Goal: Task Accomplishment & Management: Use online tool/utility

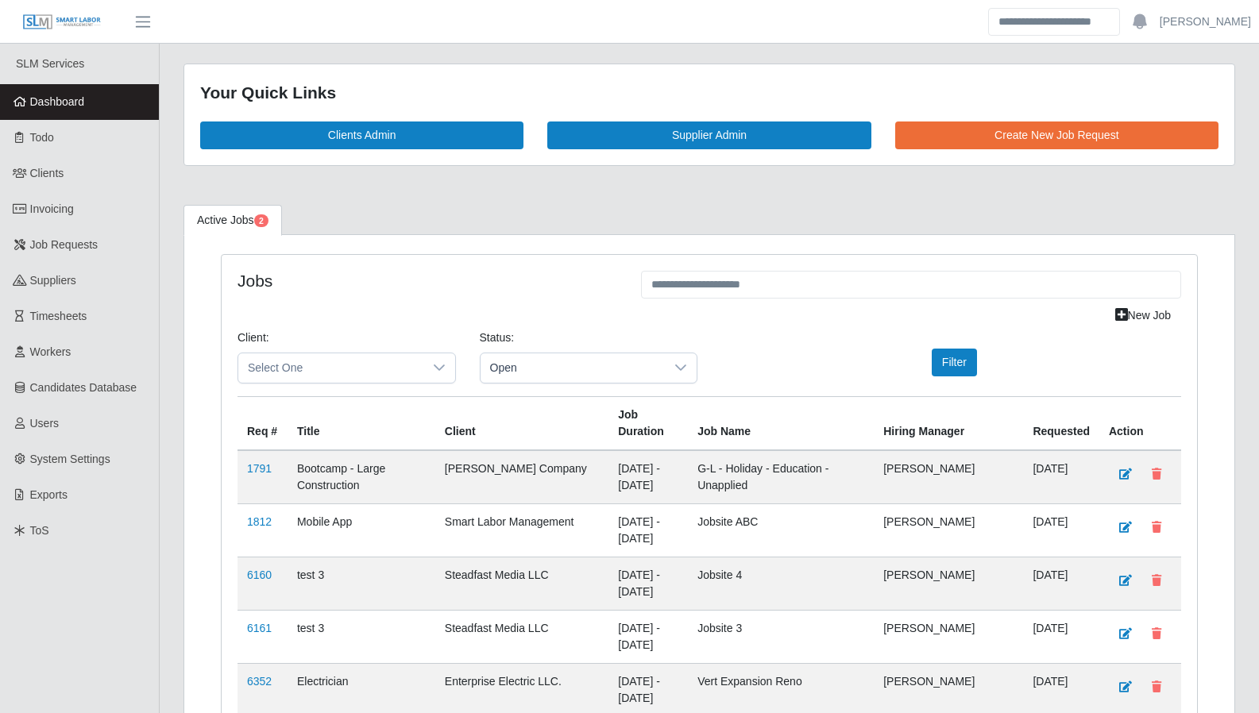
scroll to position [2240, 0]
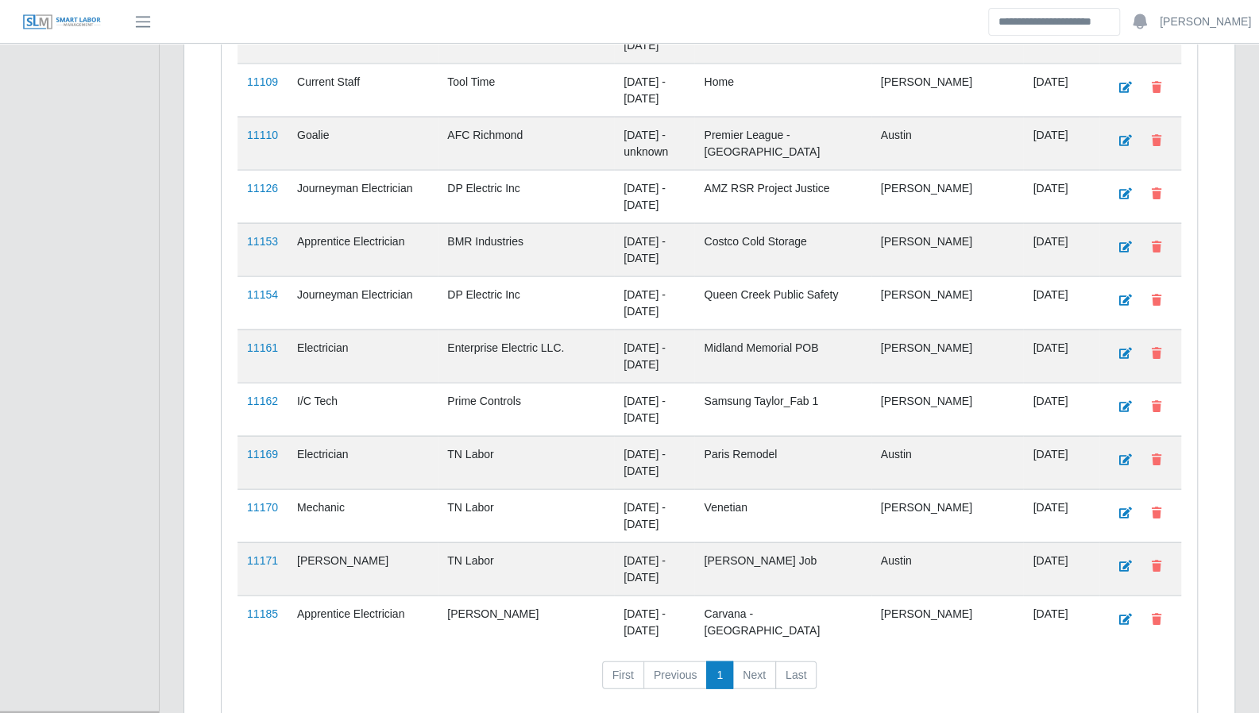
scroll to position [1976, 0]
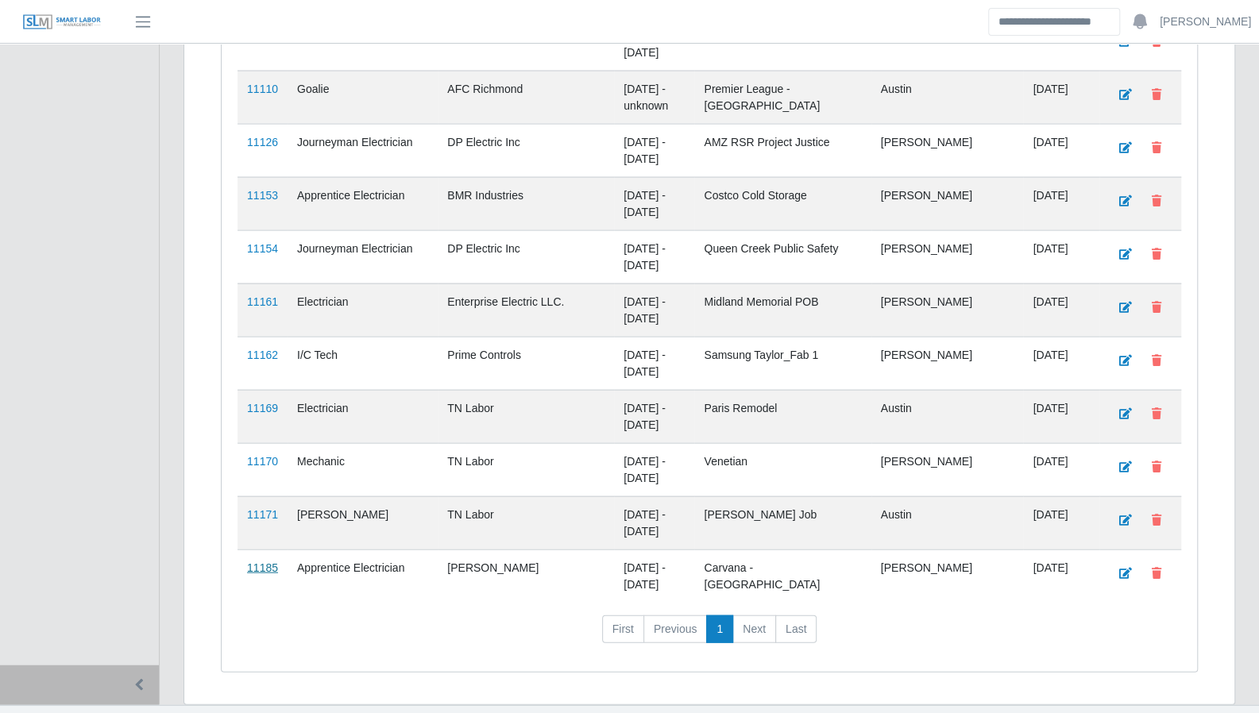
click at [262, 561] on link "11185" at bounding box center [262, 567] width 31 height 13
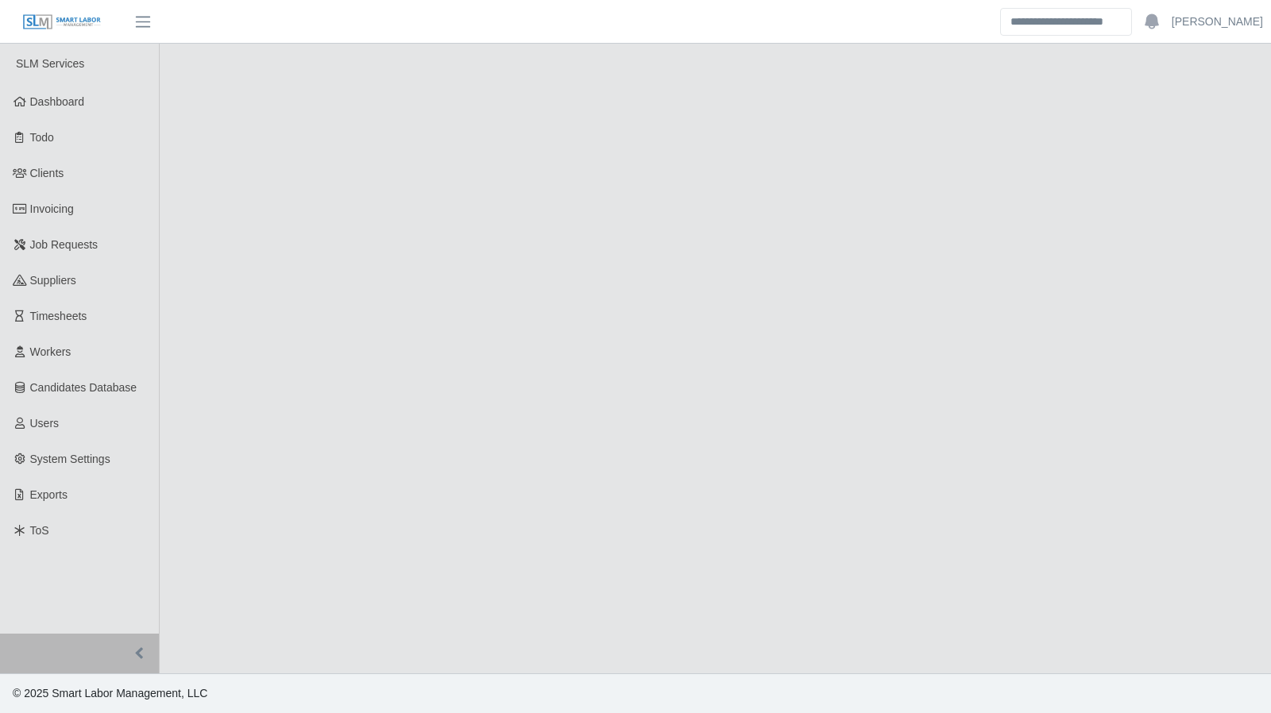
select select "****"
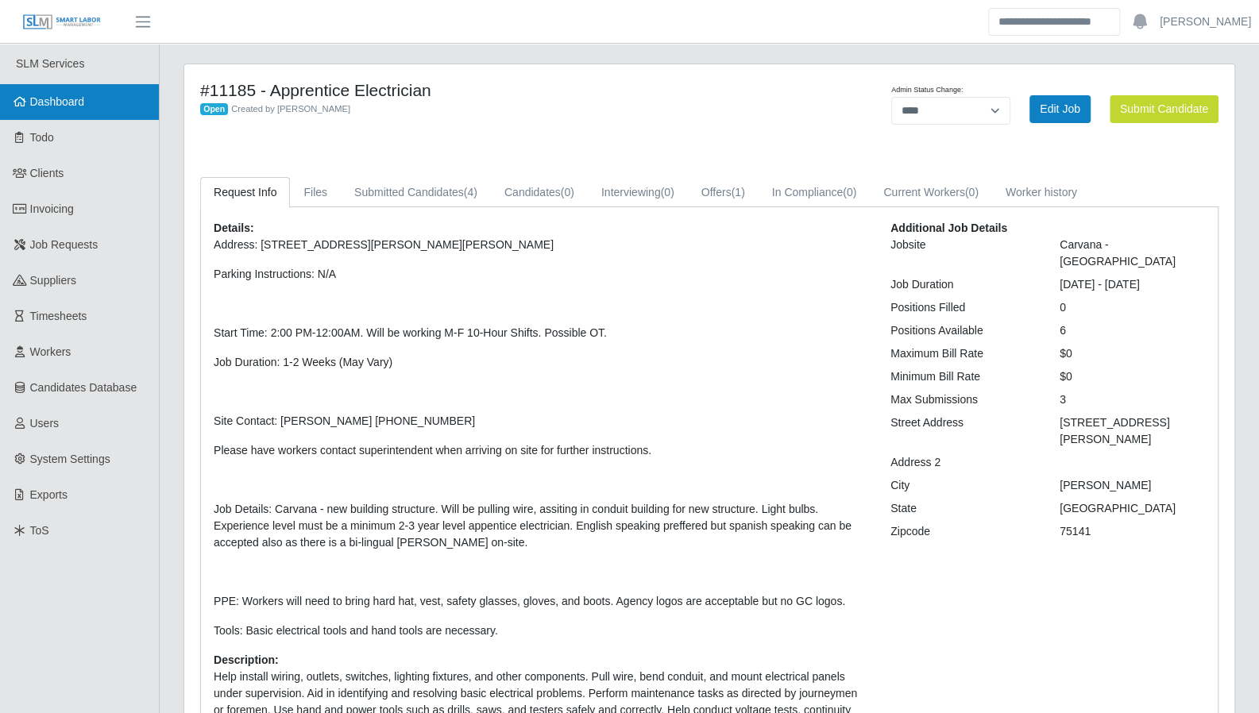
click at [110, 114] on link "Dashboard" at bounding box center [79, 102] width 159 height 36
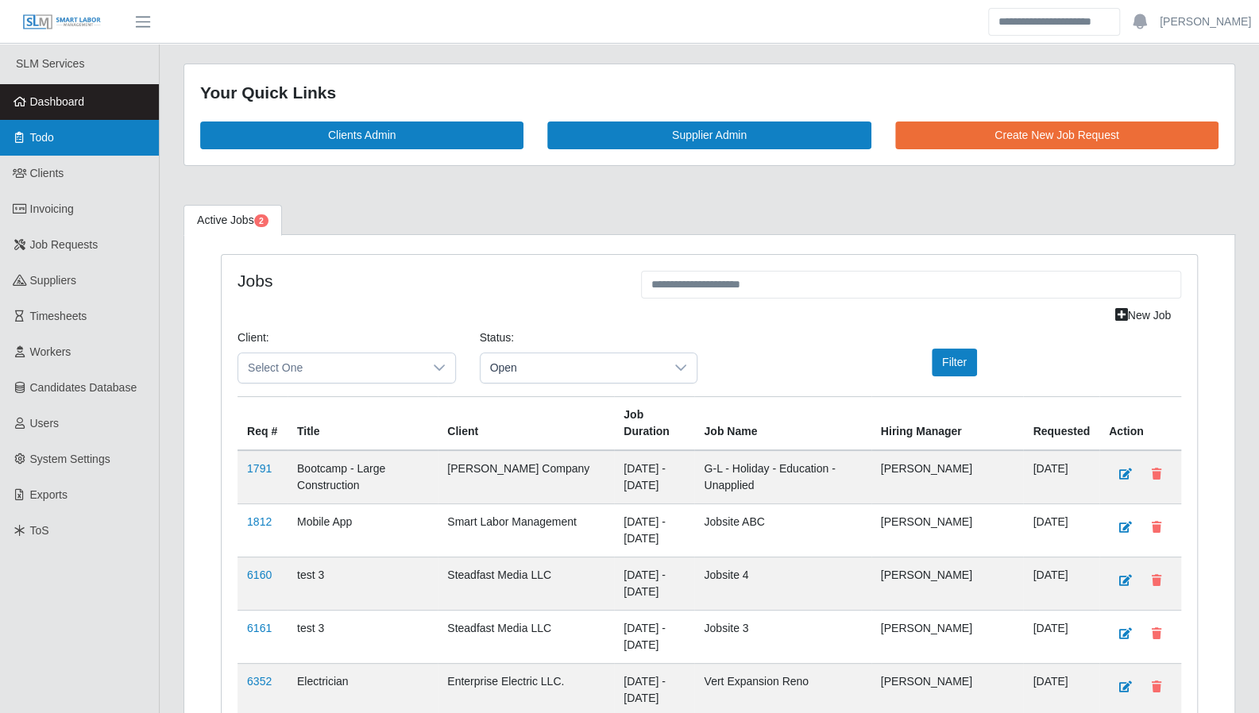
click at [25, 135] on icon at bounding box center [20, 137] width 14 height 11
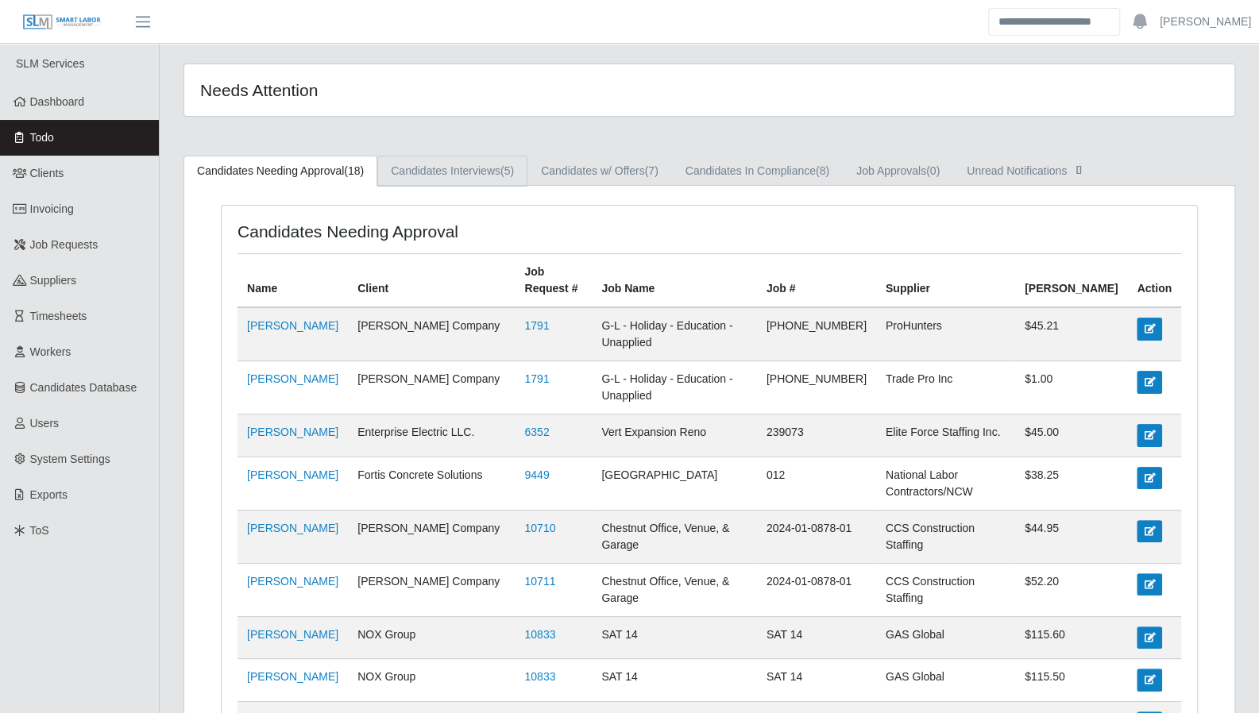
drag, startPoint x: 461, startPoint y: 179, endPoint x: 502, endPoint y: 178, distance: 40.5
click at [461, 179] on link "Candidates Interviews (5)" at bounding box center [452, 171] width 150 height 31
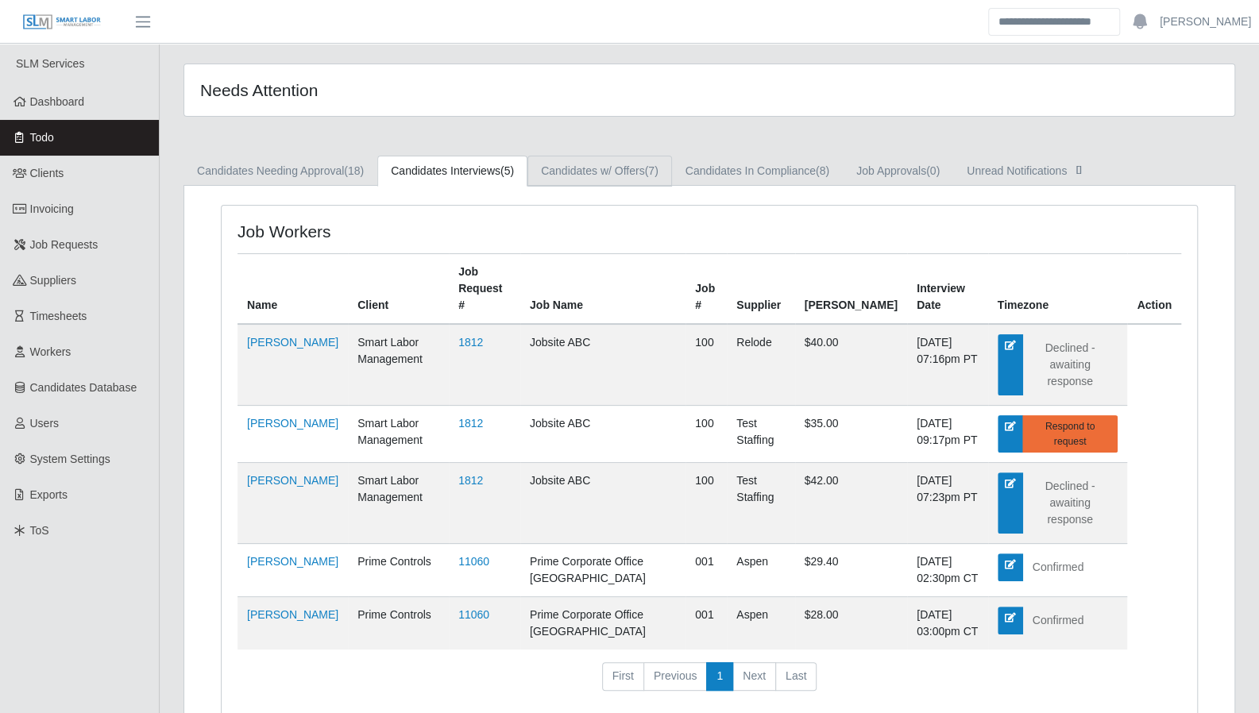
click at [591, 172] on link "Candidates w/ Offers (7)" at bounding box center [599, 171] width 145 height 31
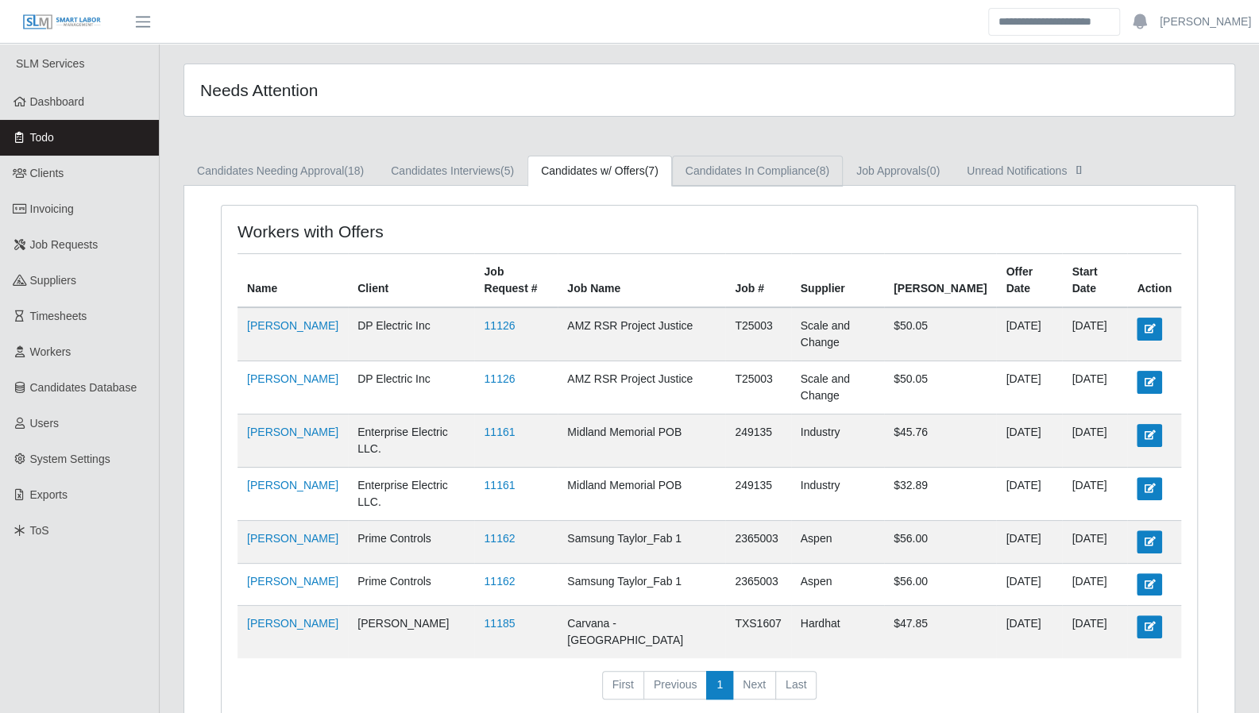
click at [738, 180] on link "Candidates In Compliance (8)" at bounding box center [757, 171] width 171 height 31
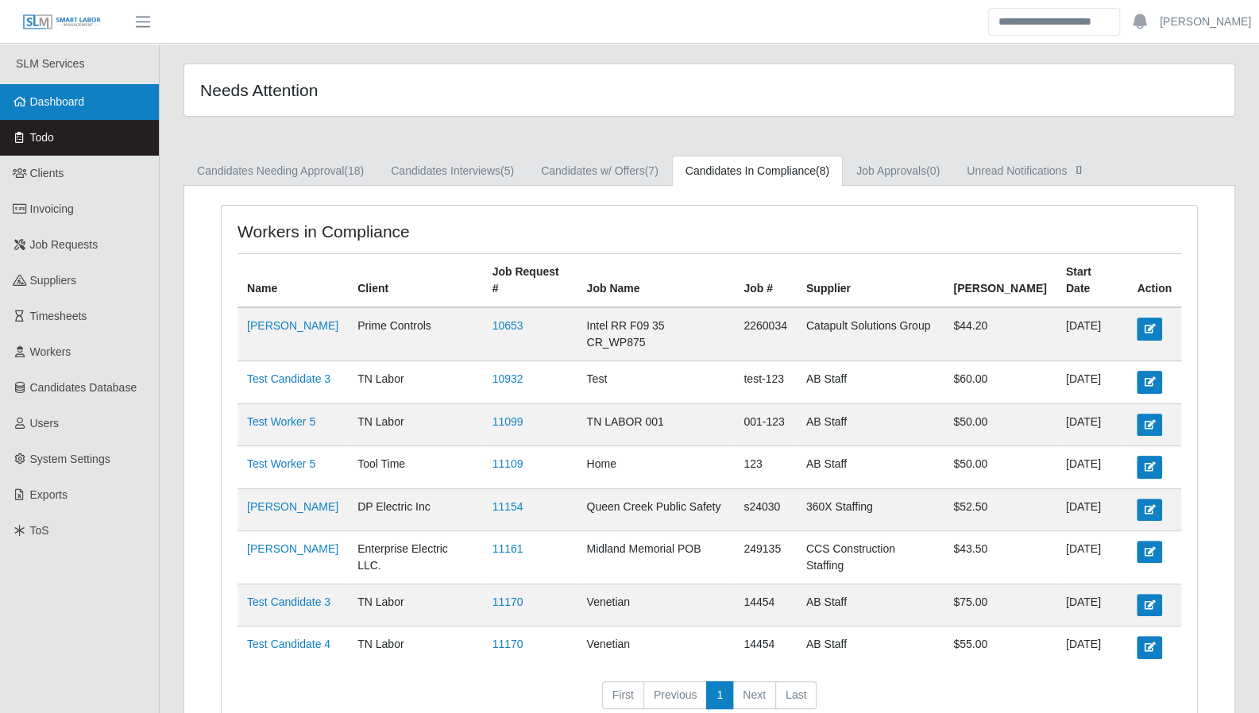
click at [60, 101] on span "Dashboard" at bounding box center [57, 101] width 55 height 13
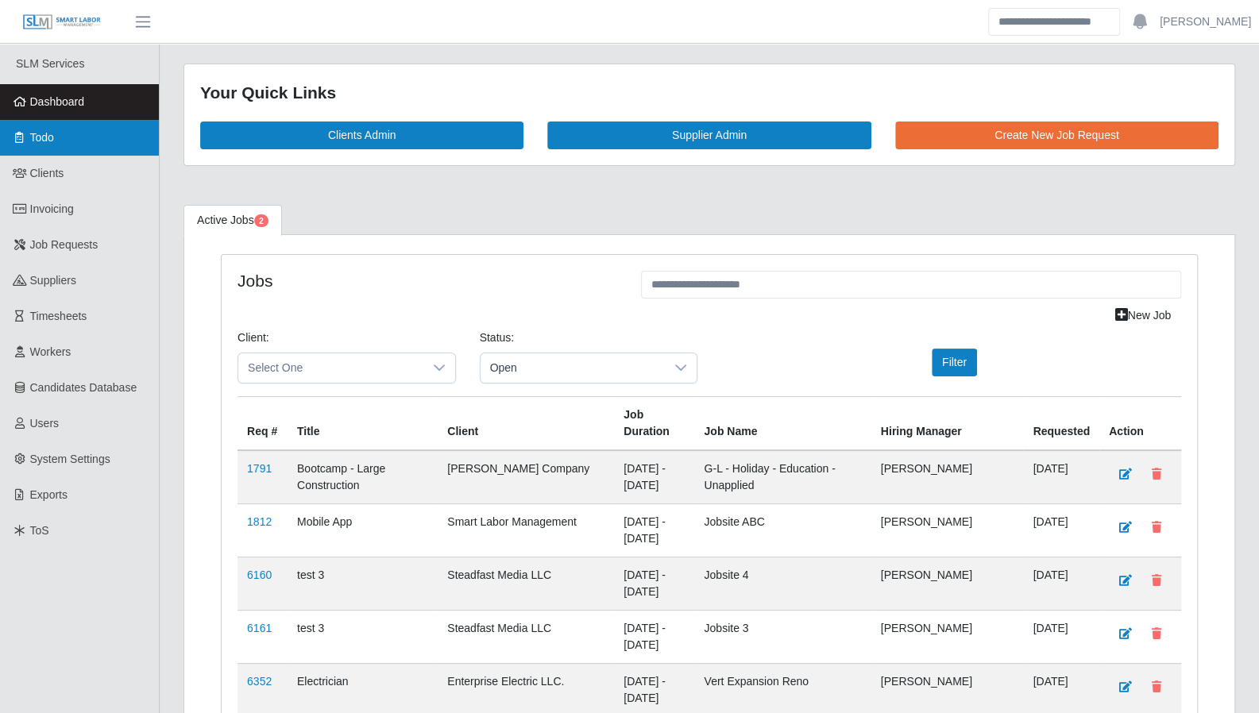
click at [21, 144] on link "Todo" at bounding box center [79, 138] width 159 height 36
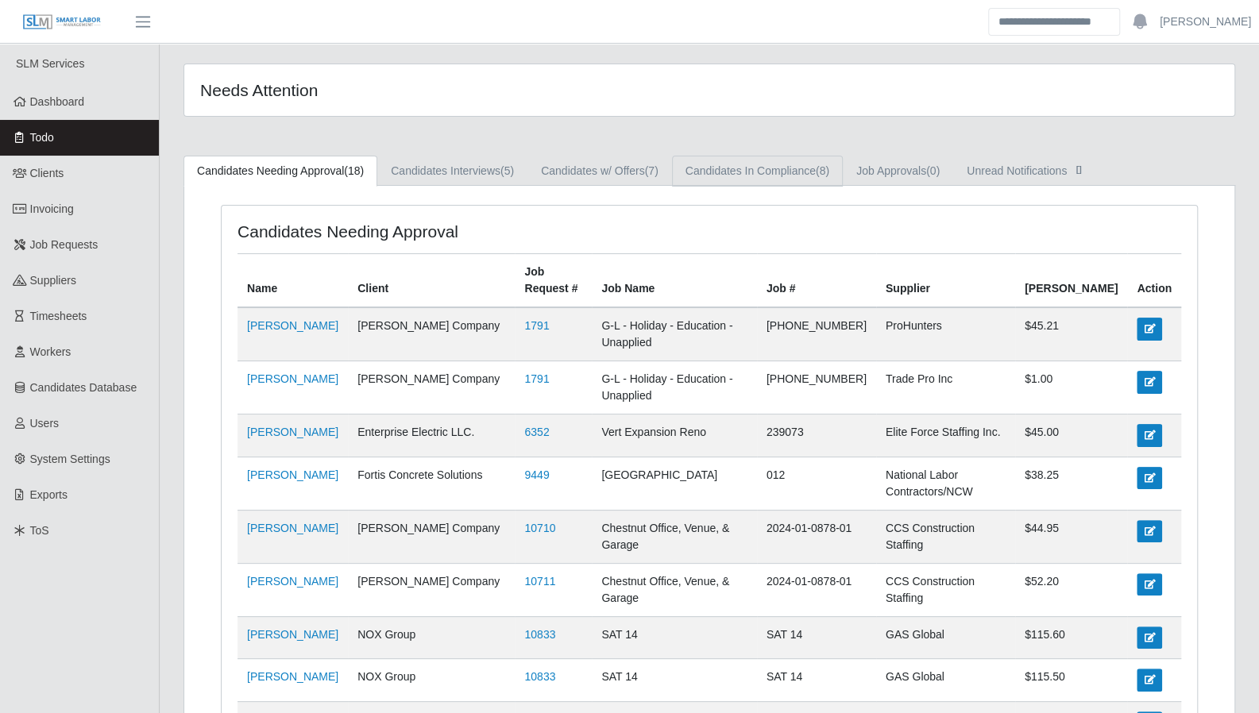
click at [785, 176] on link "Candidates In Compliance (8)" at bounding box center [757, 171] width 171 height 31
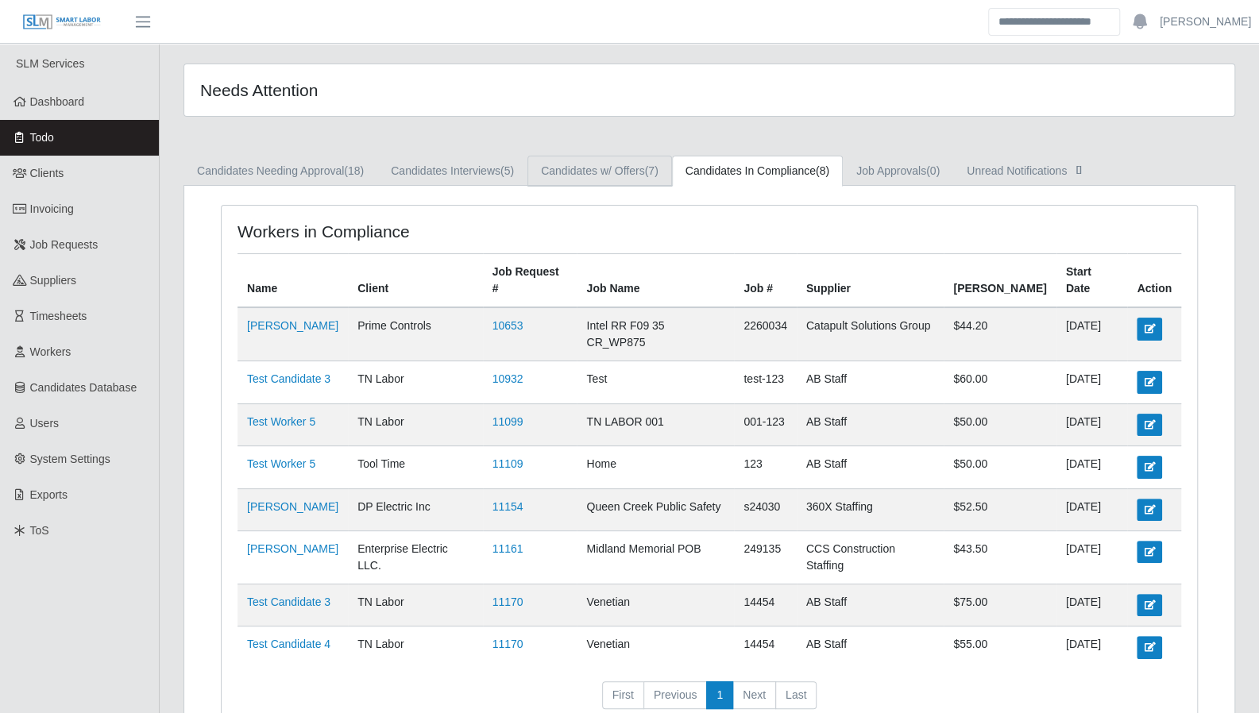
click at [603, 176] on link "Candidates w/ Offers (7)" at bounding box center [599, 171] width 145 height 31
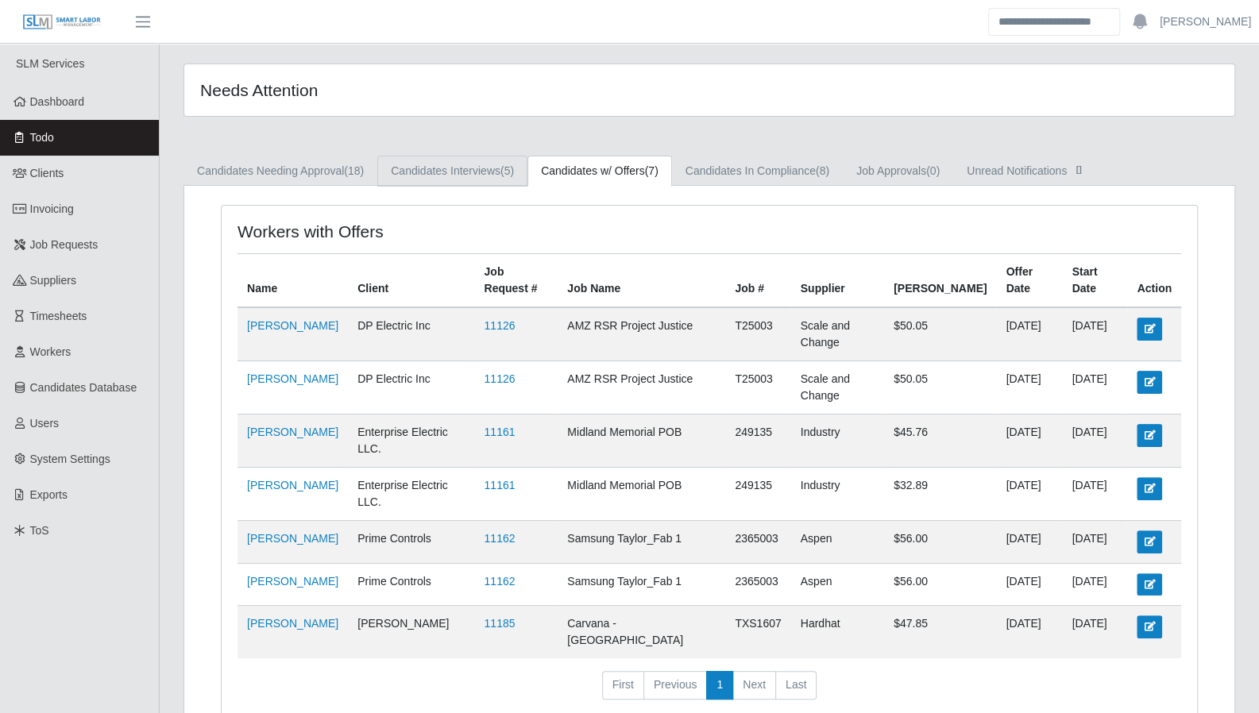
click at [470, 178] on link "Candidates Interviews (5)" at bounding box center [452, 171] width 150 height 31
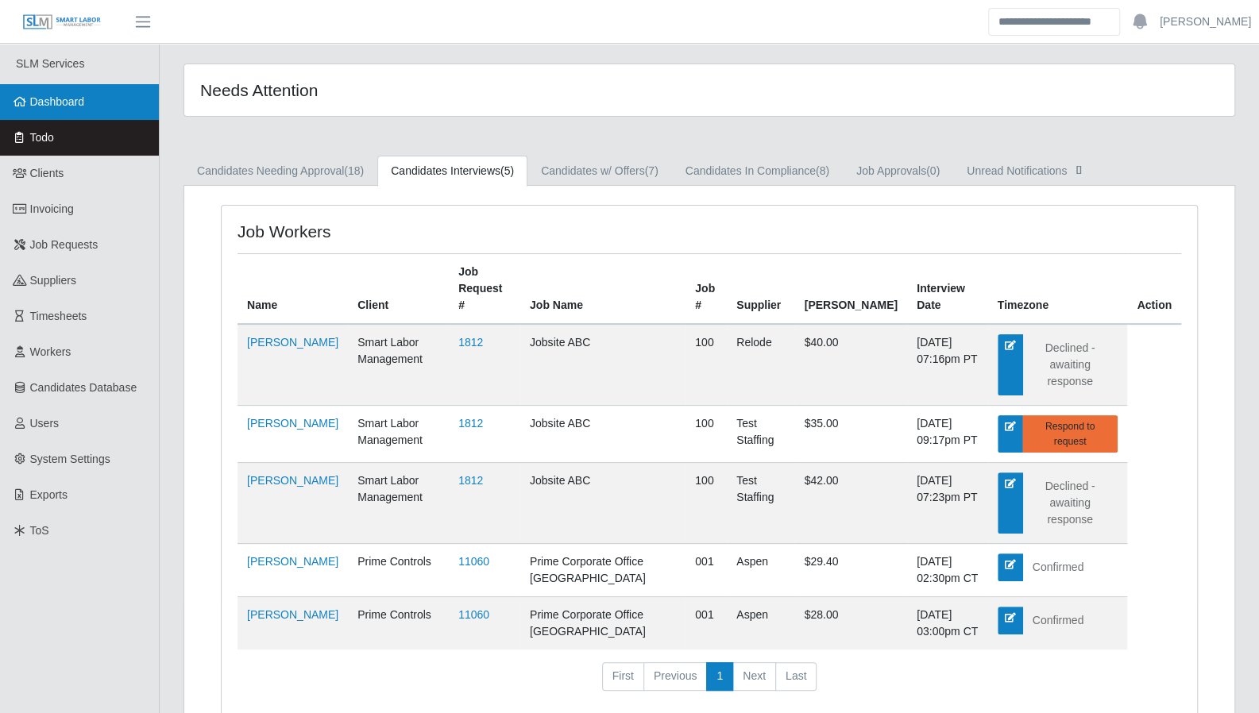
click at [68, 105] on span "Dashboard" at bounding box center [57, 101] width 55 height 13
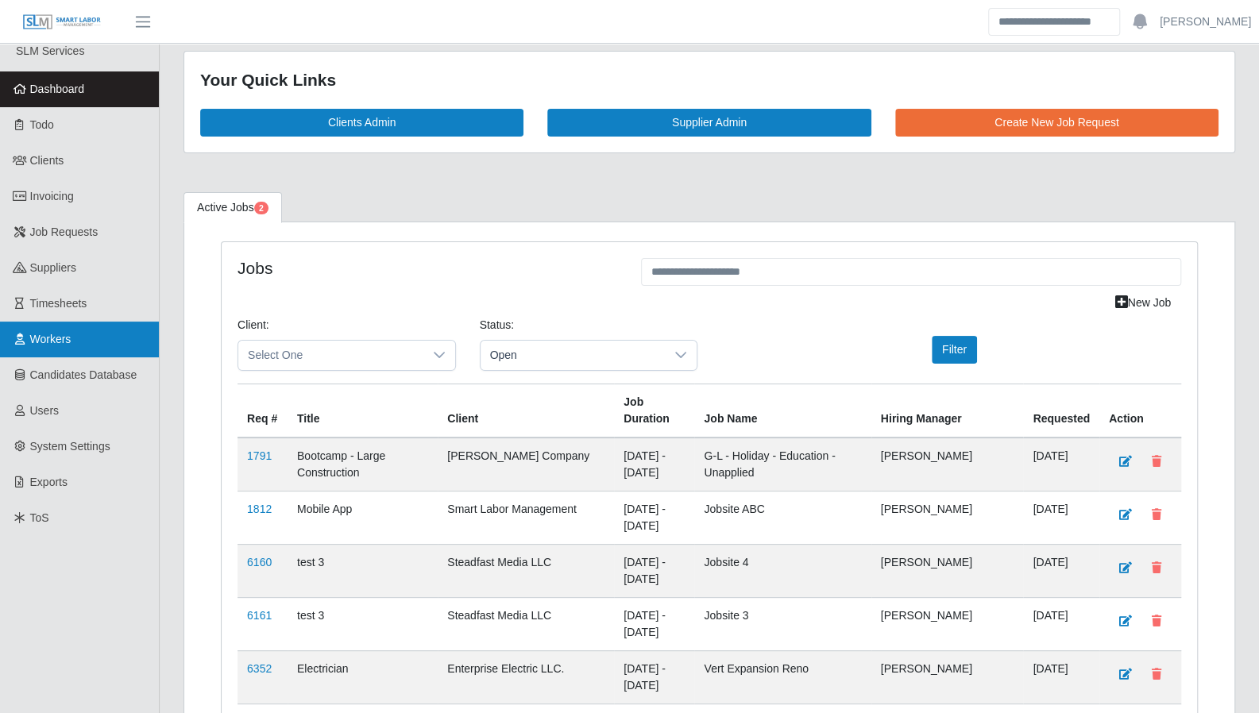
click at [83, 328] on link "Workers" at bounding box center [79, 340] width 159 height 36
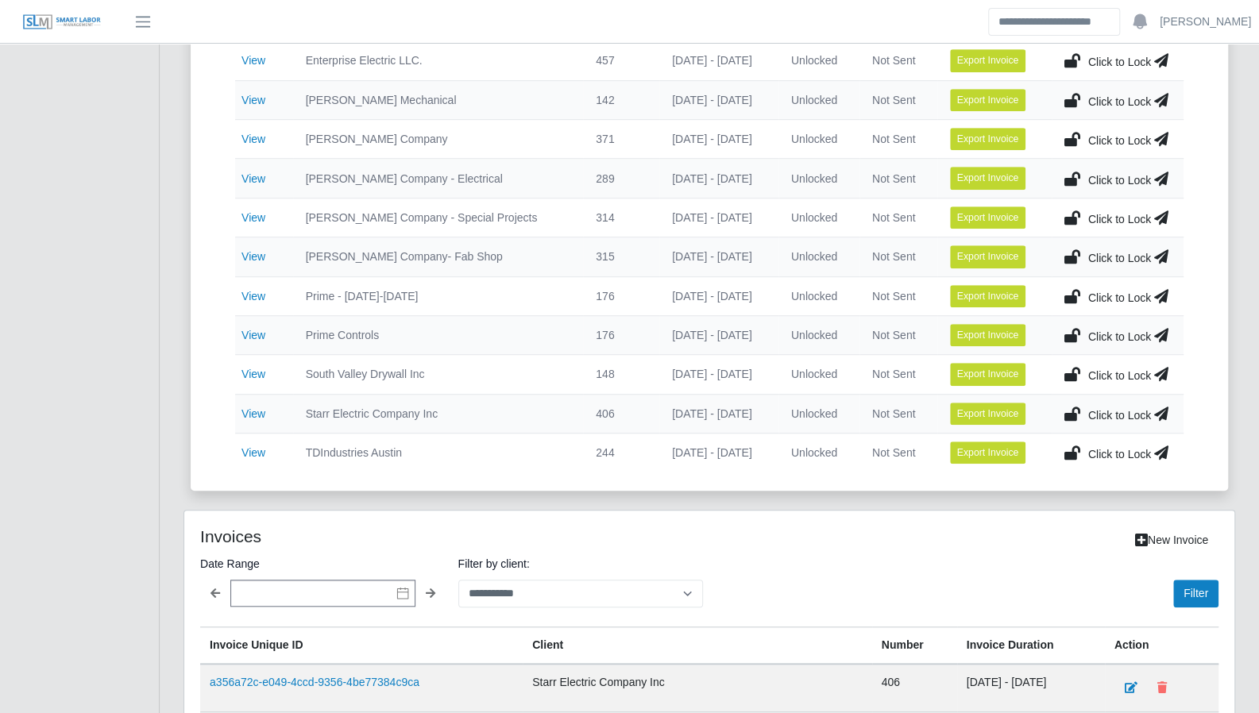
scroll to position [558, 0]
click at [255, 289] on link "View" at bounding box center [253, 295] width 24 height 13
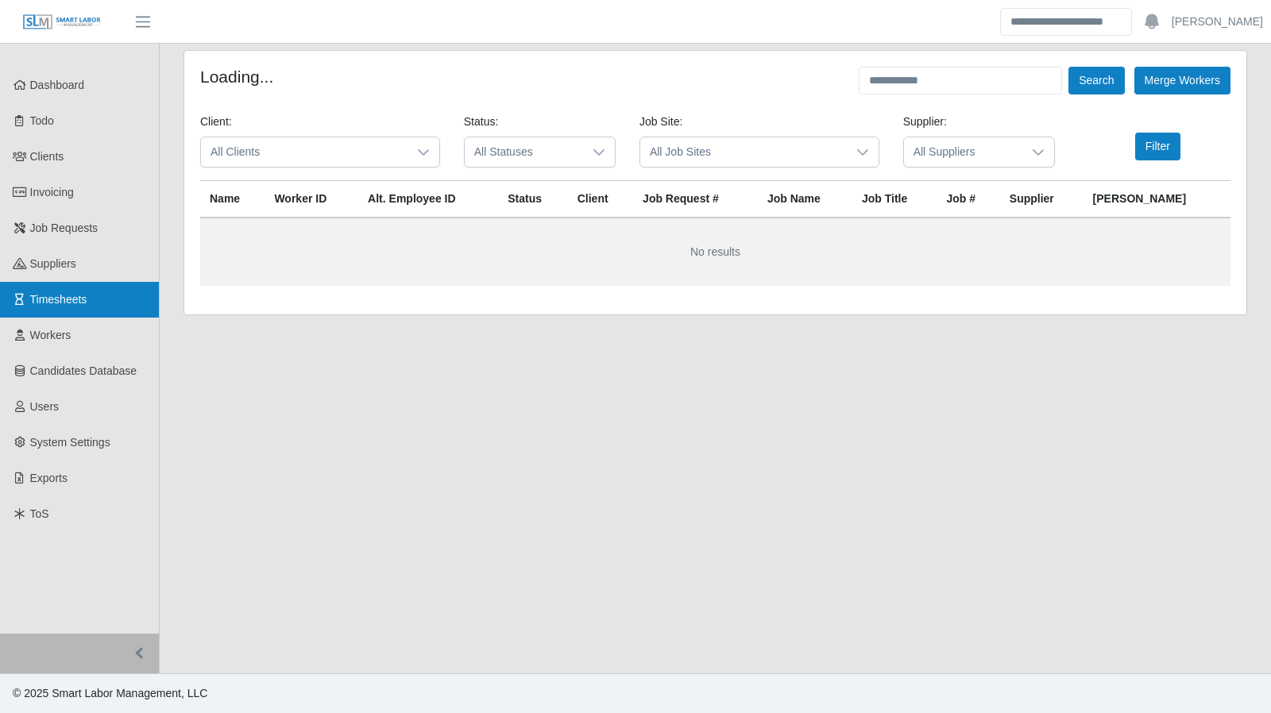
click at [75, 305] on link "Timesheets" at bounding box center [79, 300] width 159 height 36
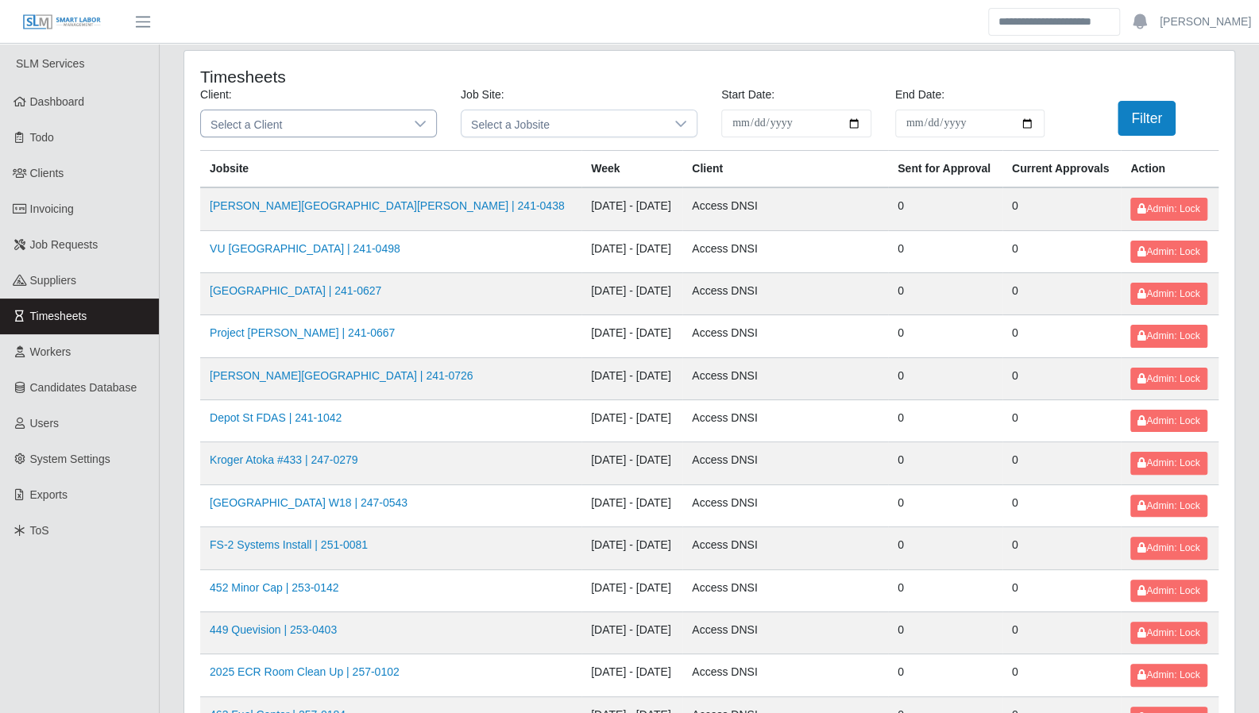
click at [415, 122] on icon at bounding box center [420, 124] width 13 height 13
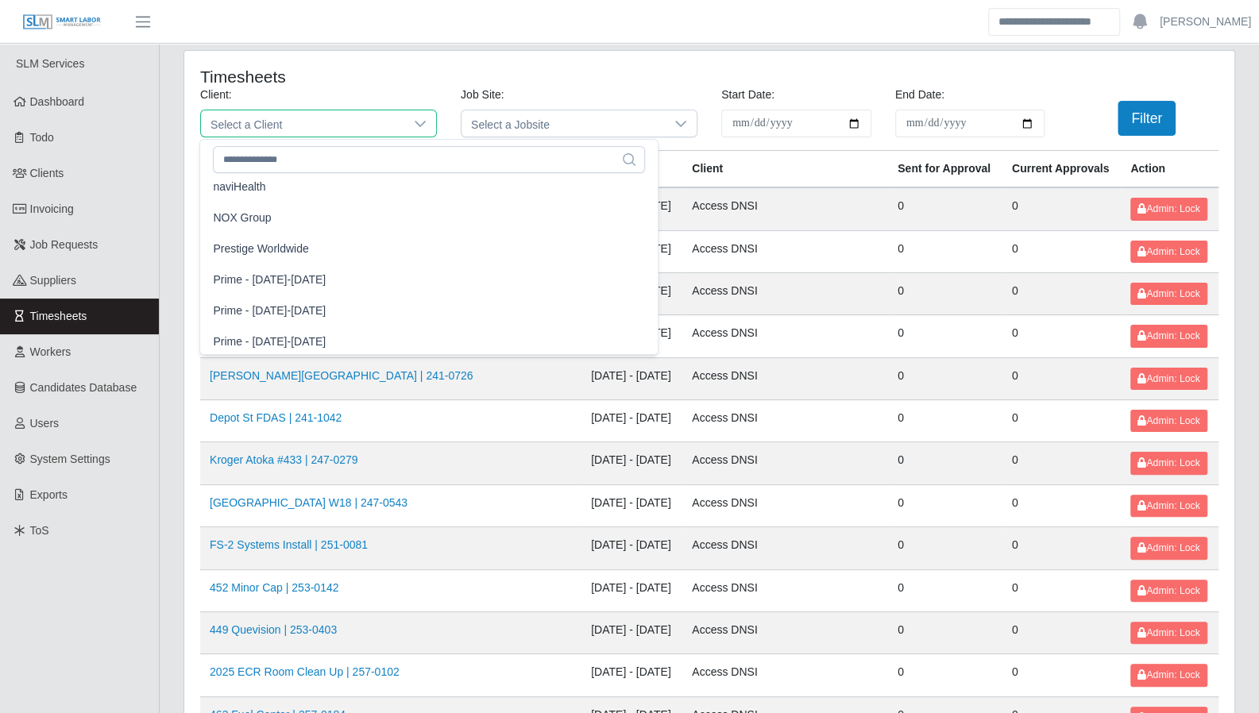
scroll to position [1302, 0]
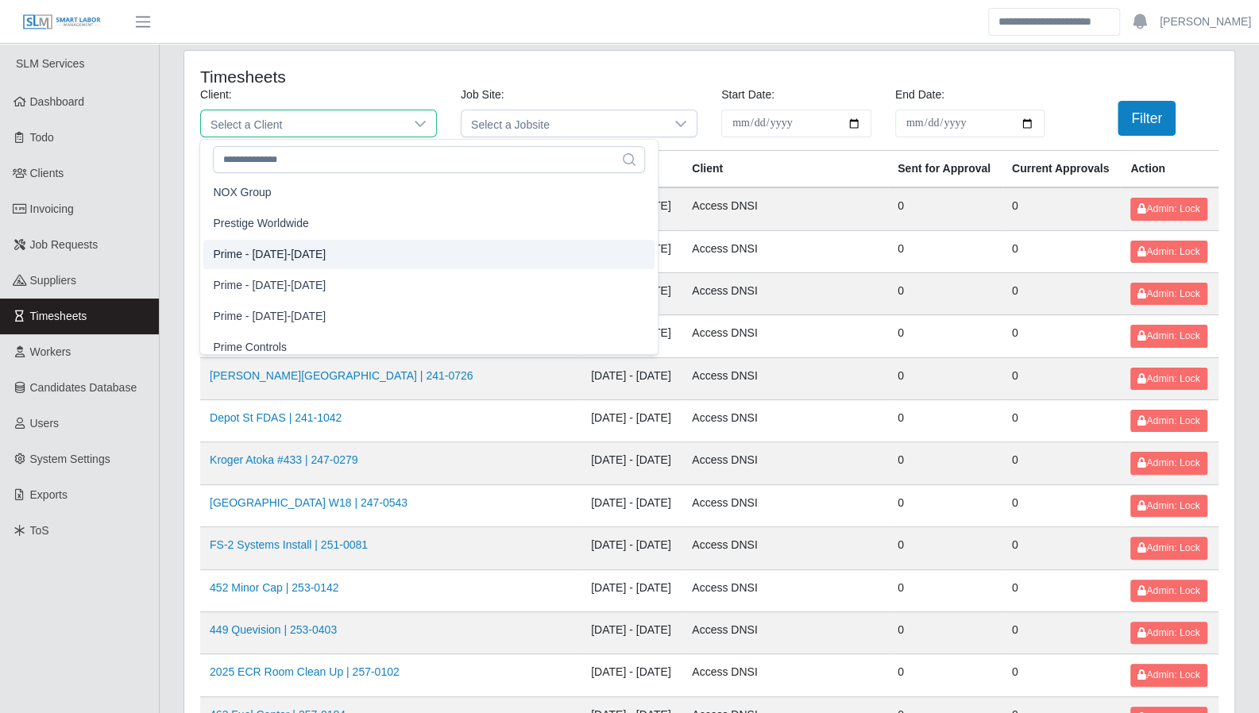
click at [357, 256] on li "Prime - Monday-Sunday" at bounding box center [428, 254] width 451 height 29
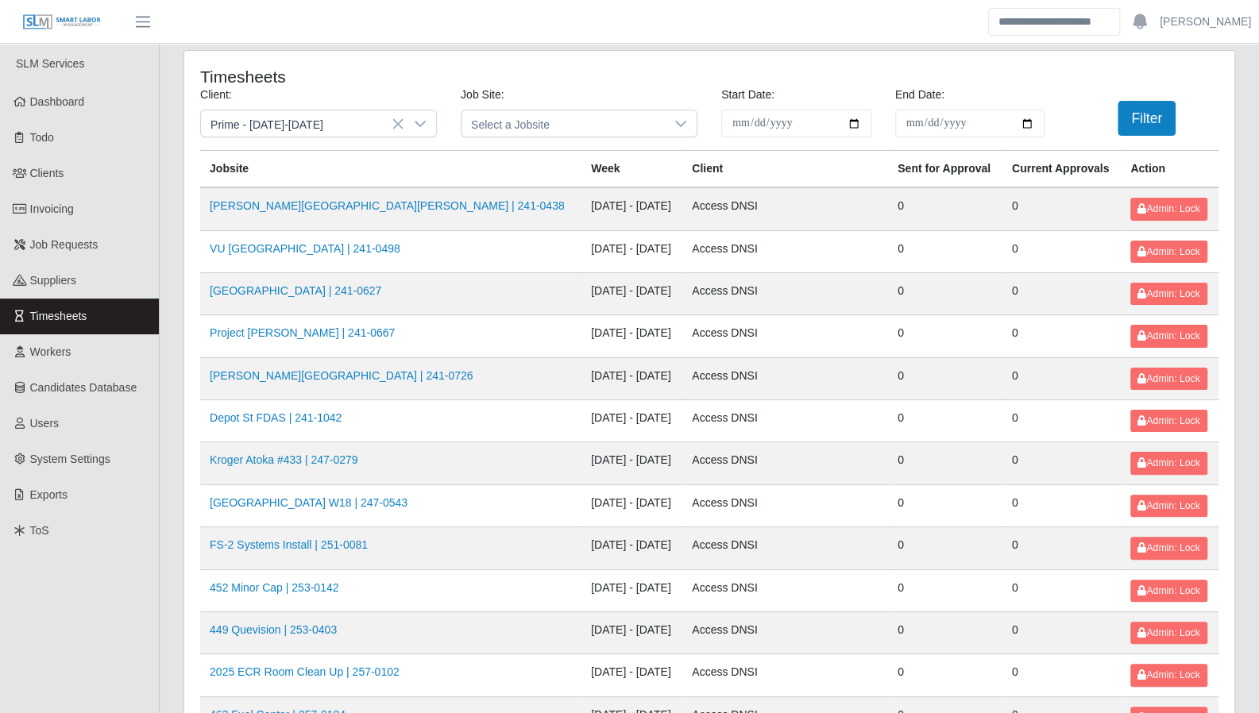
click at [851, 122] on input "**********" at bounding box center [796, 124] width 150 height 28
type input "**********"
click at [1021, 123] on input "End Date:" at bounding box center [970, 124] width 150 height 28
type input "**********"
click at [1138, 118] on button "Filter" at bounding box center [1146, 118] width 58 height 35
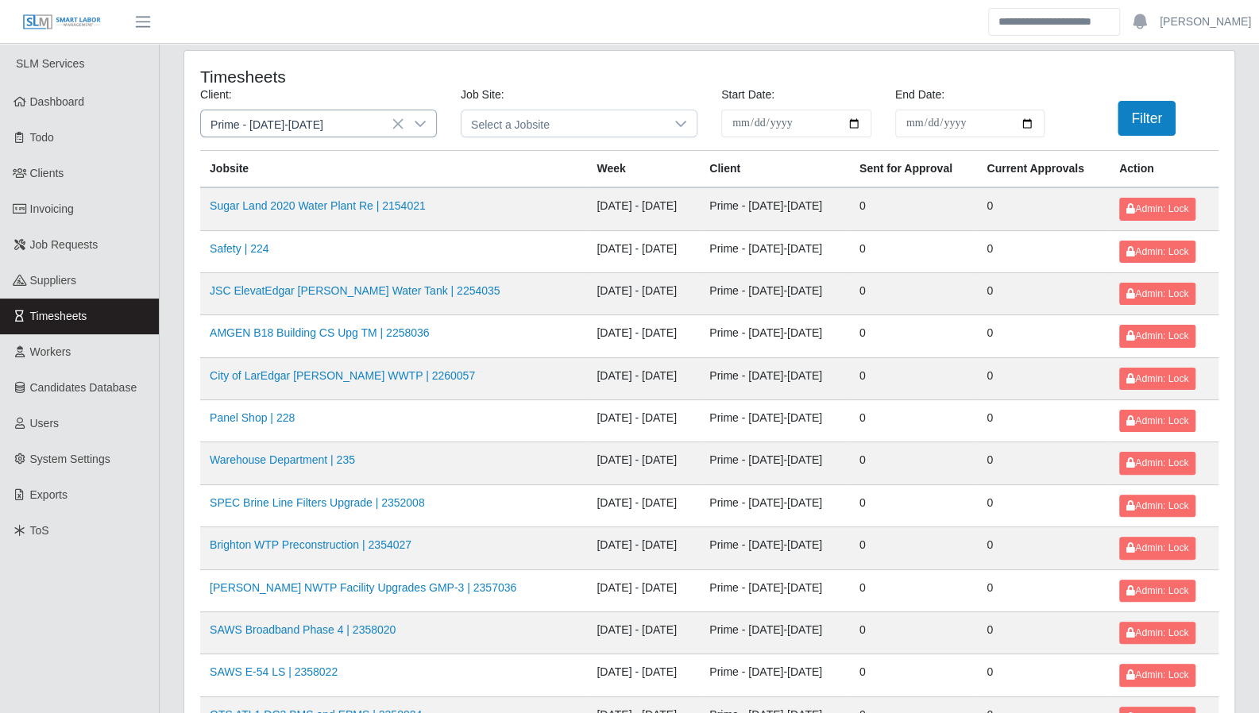
click at [419, 126] on icon at bounding box center [420, 124] width 13 height 13
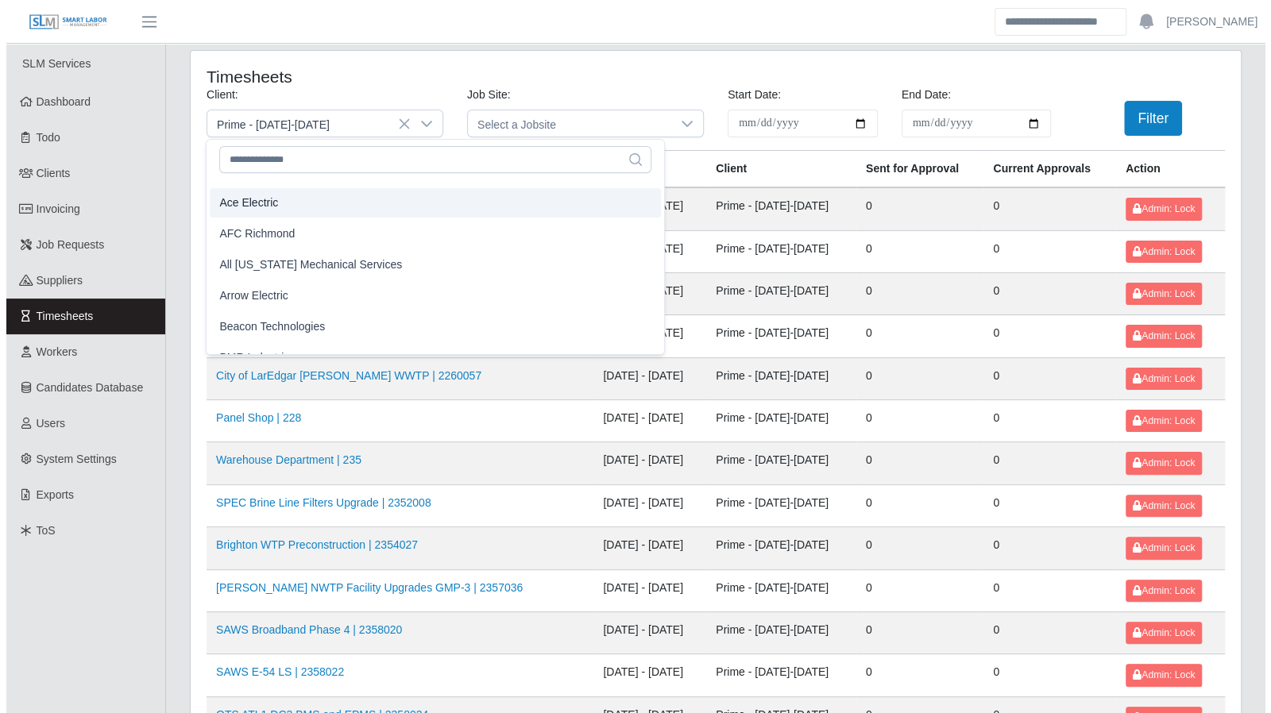
scroll to position [27, 0]
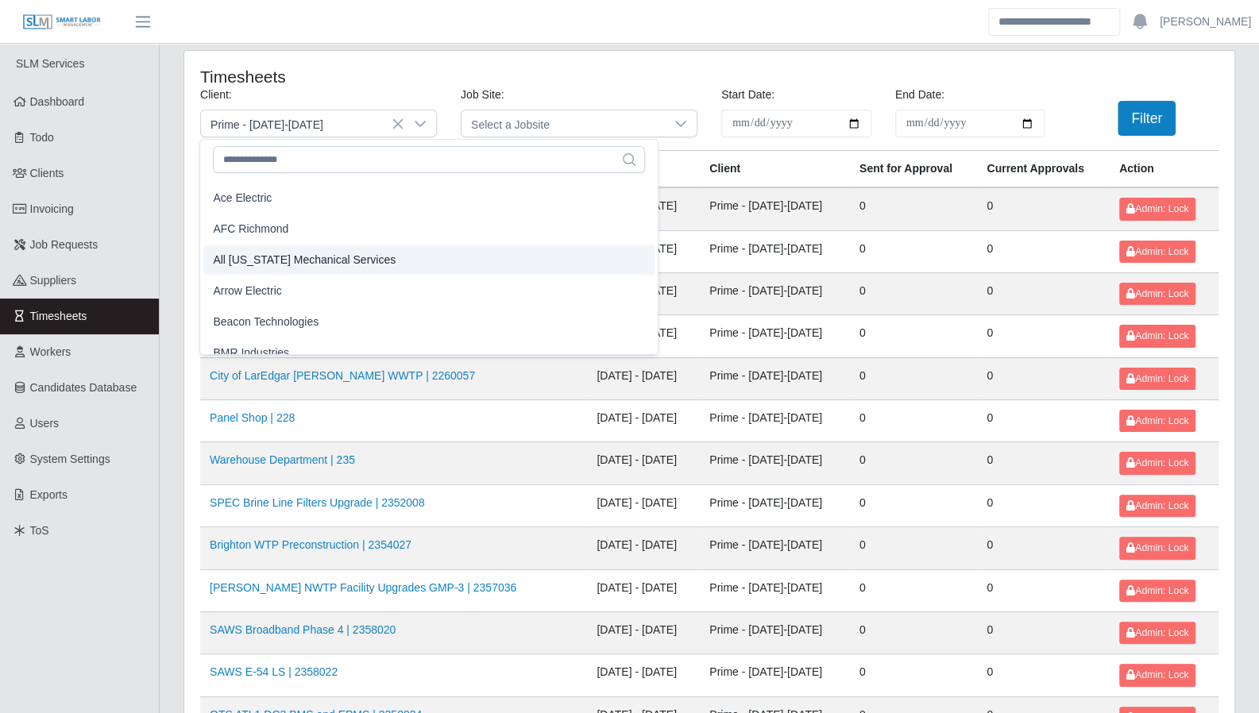
drag, startPoint x: 345, startPoint y: 255, endPoint x: 420, endPoint y: 250, distance: 75.6
click at [345, 255] on span "All [US_STATE] Mechanical Services" at bounding box center [304, 260] width 183 height 17
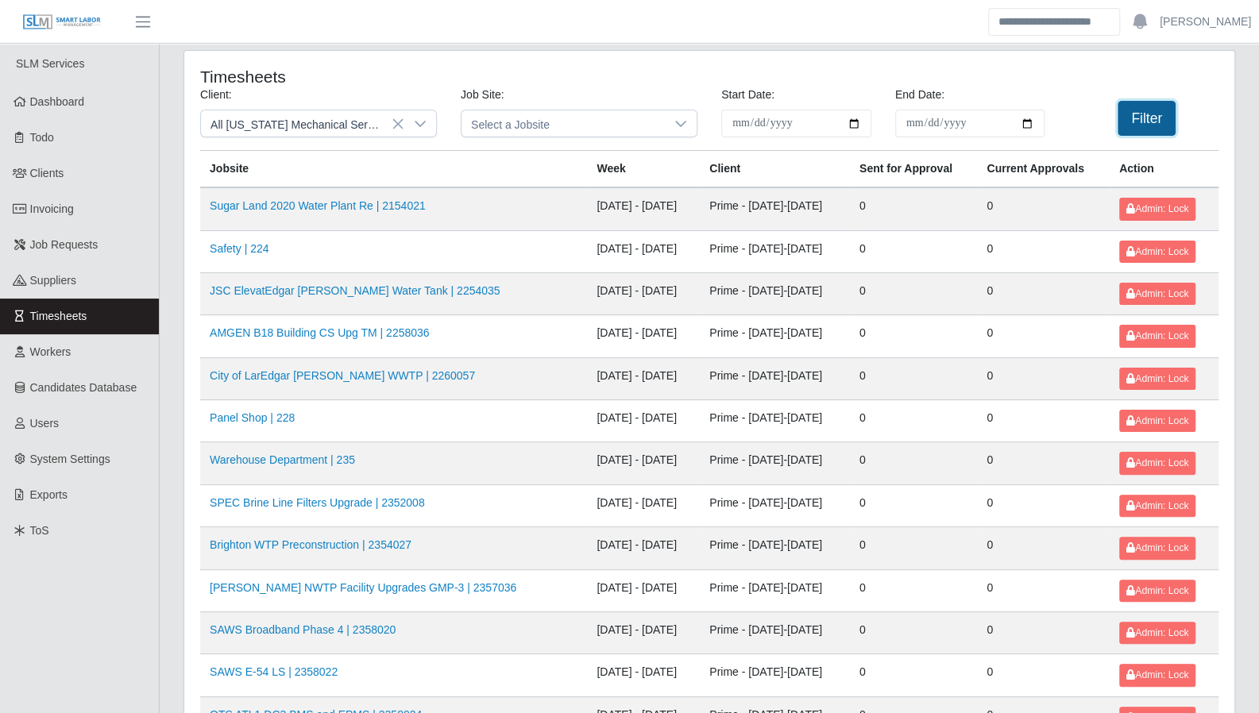
click at [1143, 110] on button "Filter" at bounding box center [1146, 118] width 58 height 35
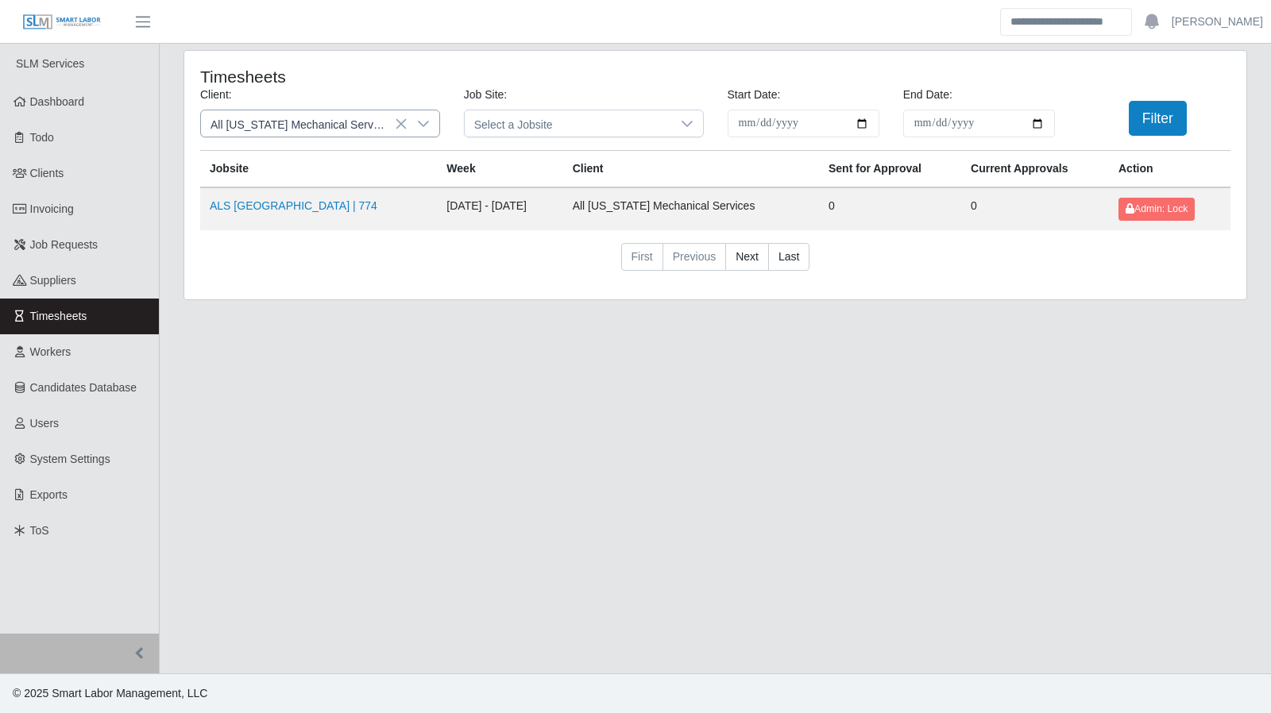
click at [426, 121] on icon at bounding box center [423, 124] width 13 height 13
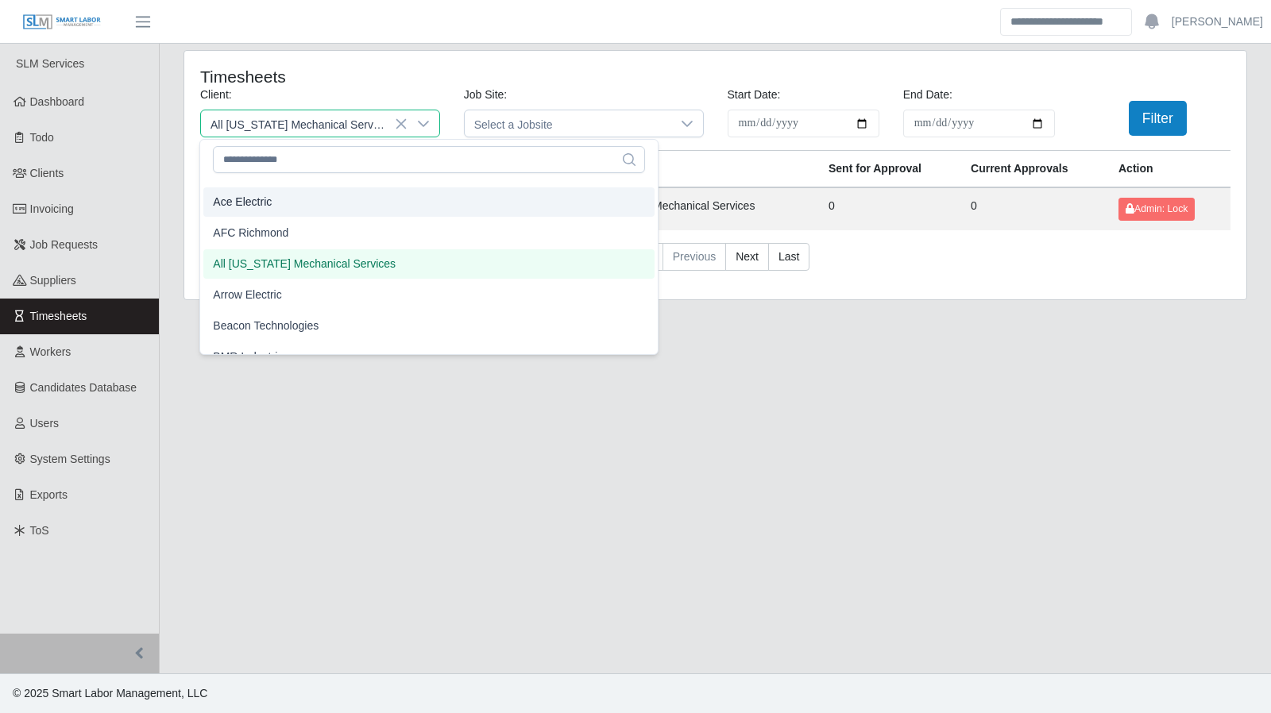
scroll to position [33, 0]
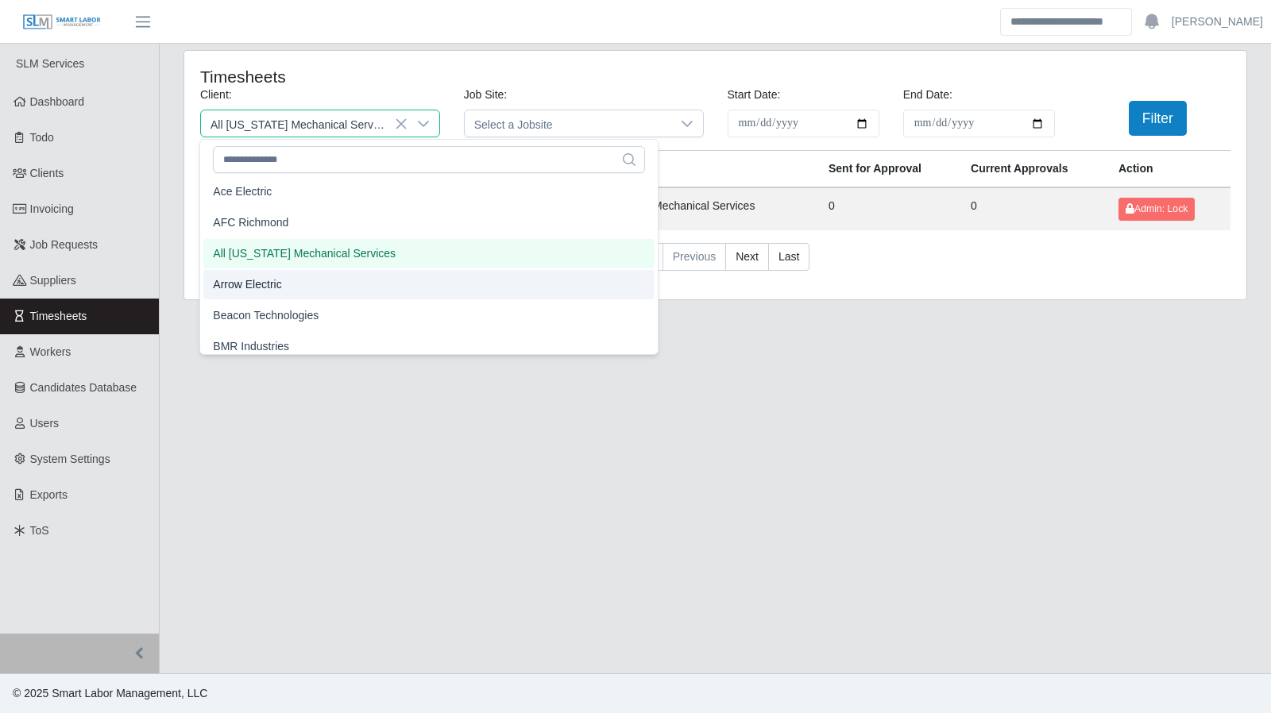
click at [287, 273] on li "Arrow Electric" at bounding box center [428, 284] width 451 height 29
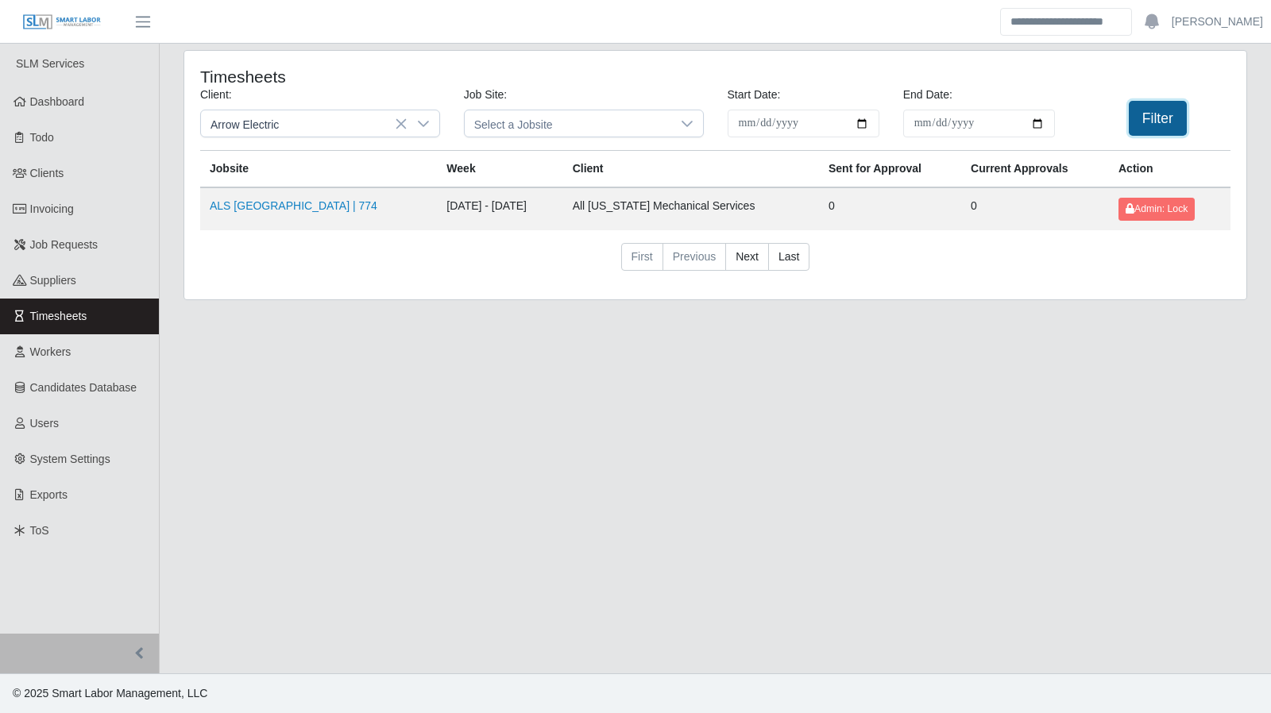
click at [1148, 118] on button "Filter" at bounding box center [1158, 118] width 58 height 35
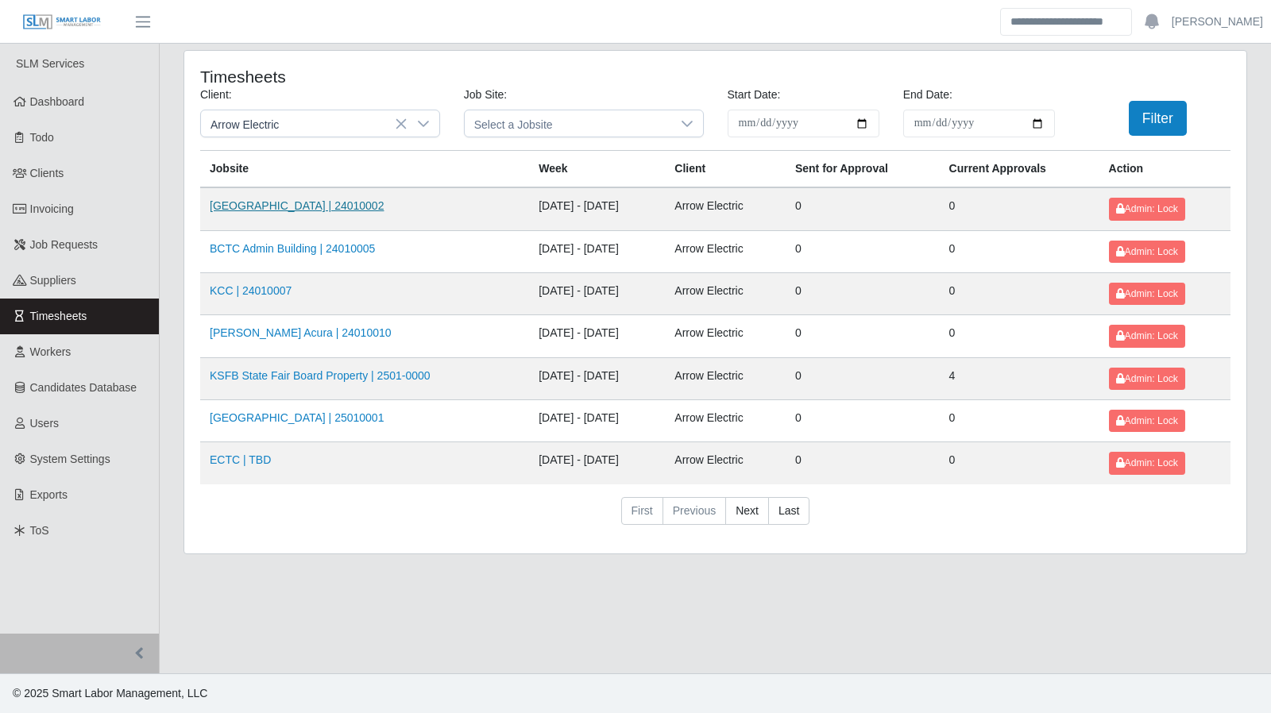
click at [290, 206] on link "Kenneland Chalet Building | 24010002" at bounding box center [297, 205] width 174 height 13
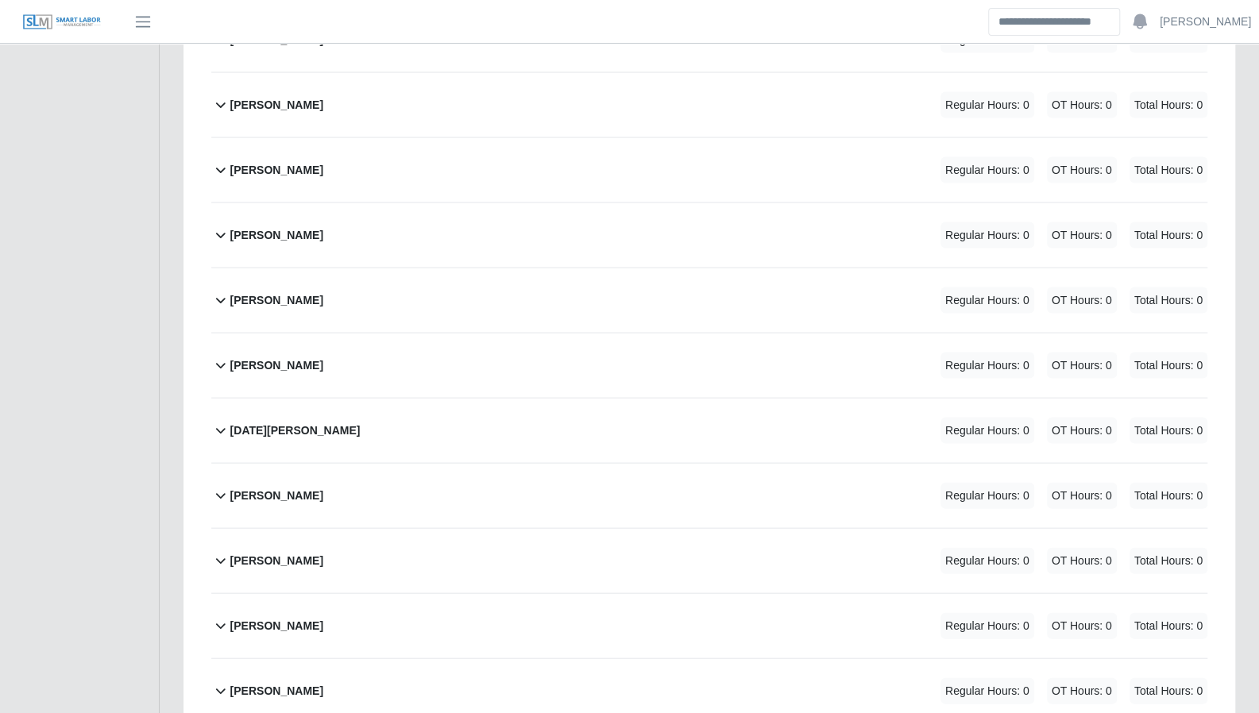
scroll to position [2334, 0]
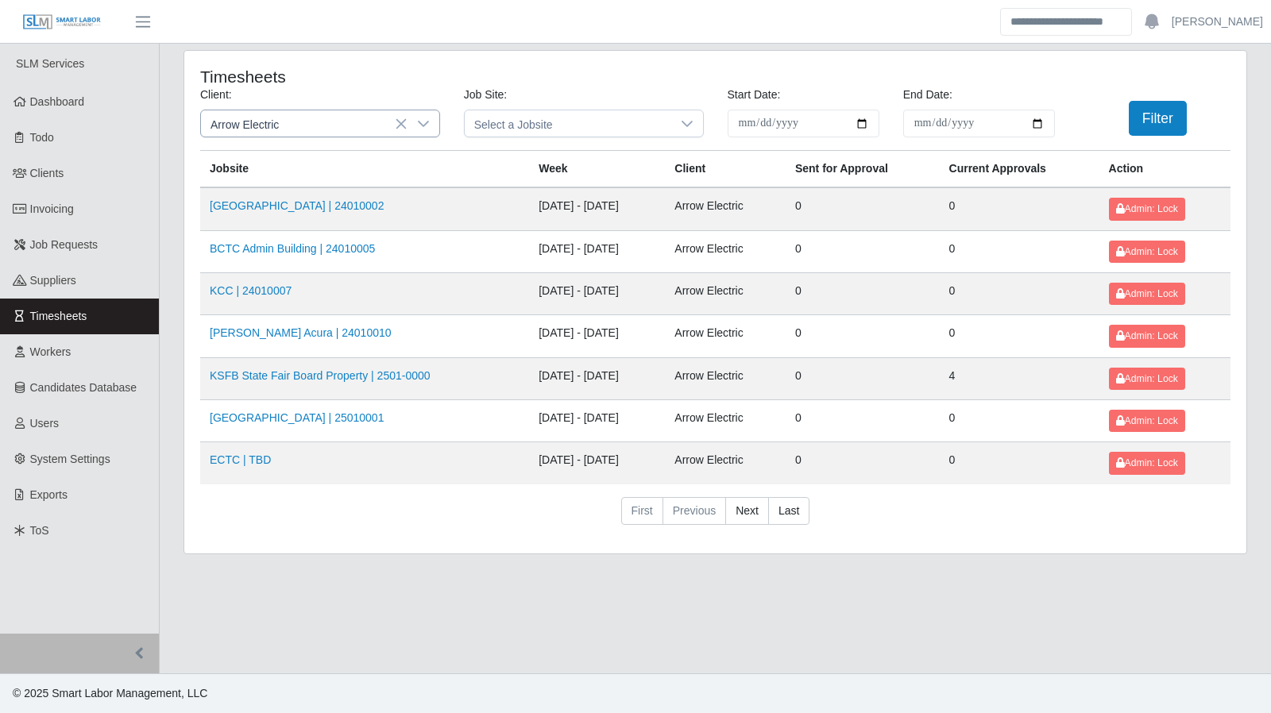
click at [424, 123] on icon at bounding box center [423, 124] width 11 height 6
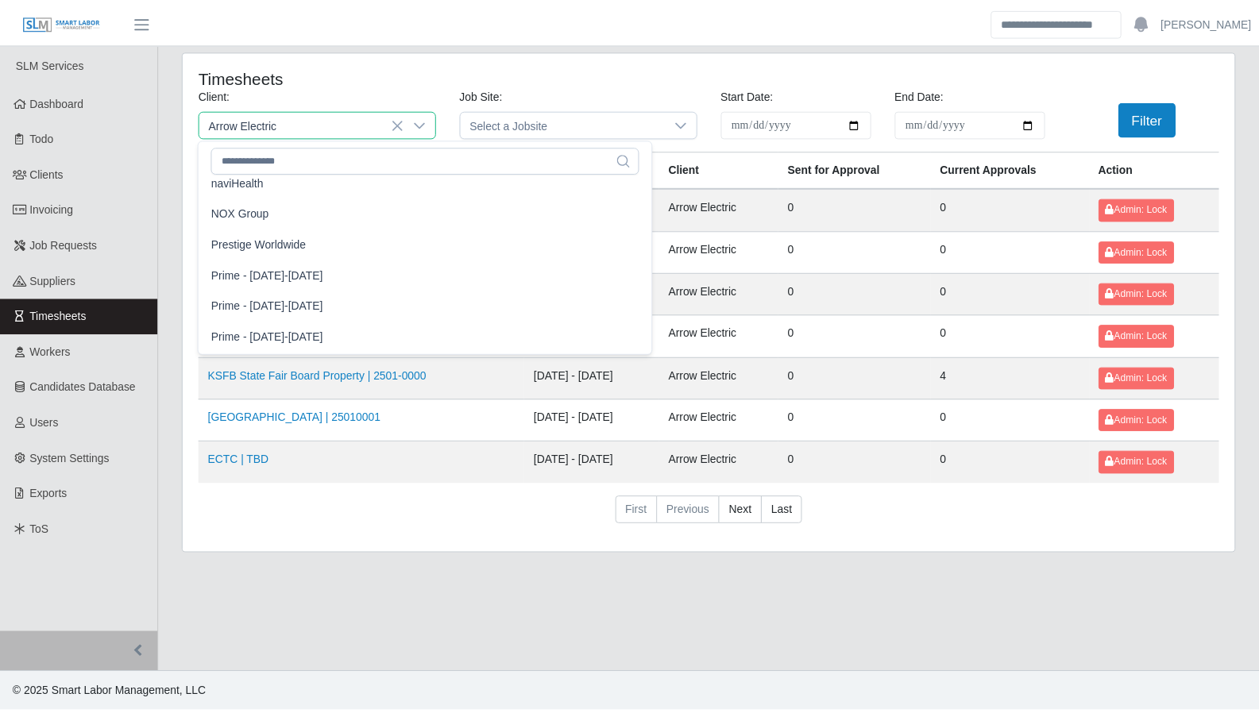
scroll to position [1345, 0]
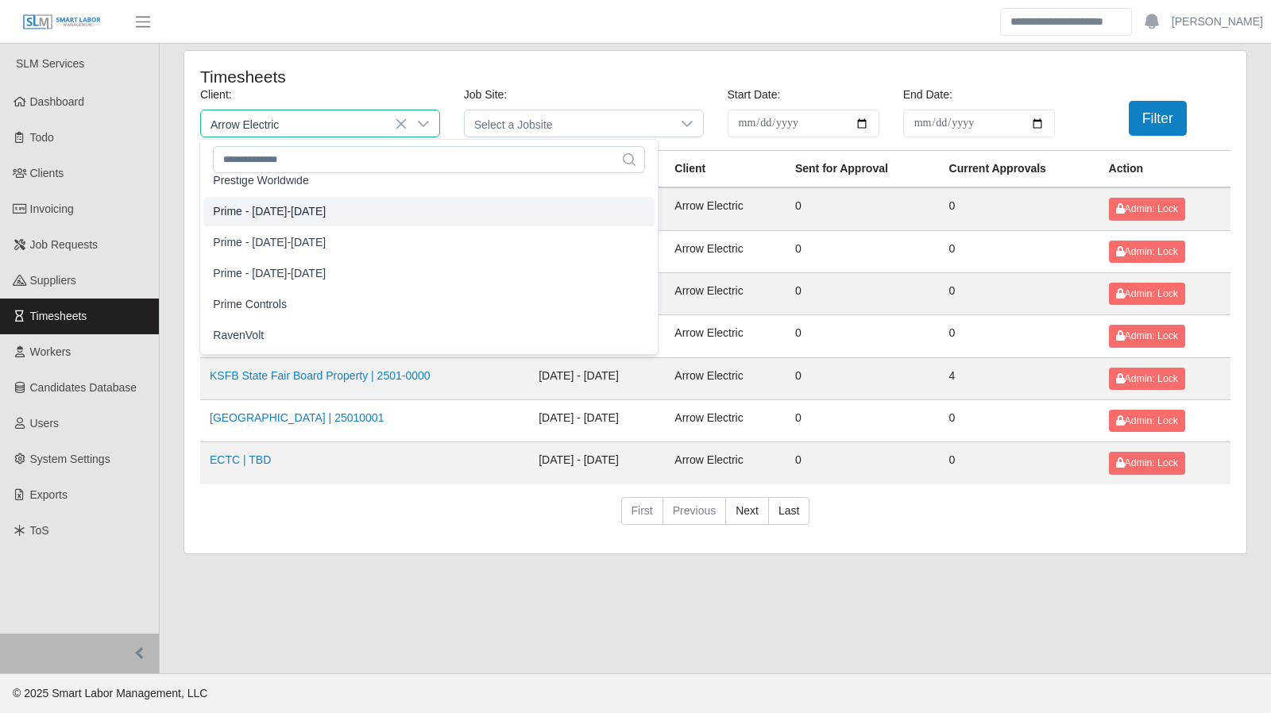
click at [334, 206] on li "Prime - [DATE]-[DATE]" at bounding box center [428, 211] width 451 height 29
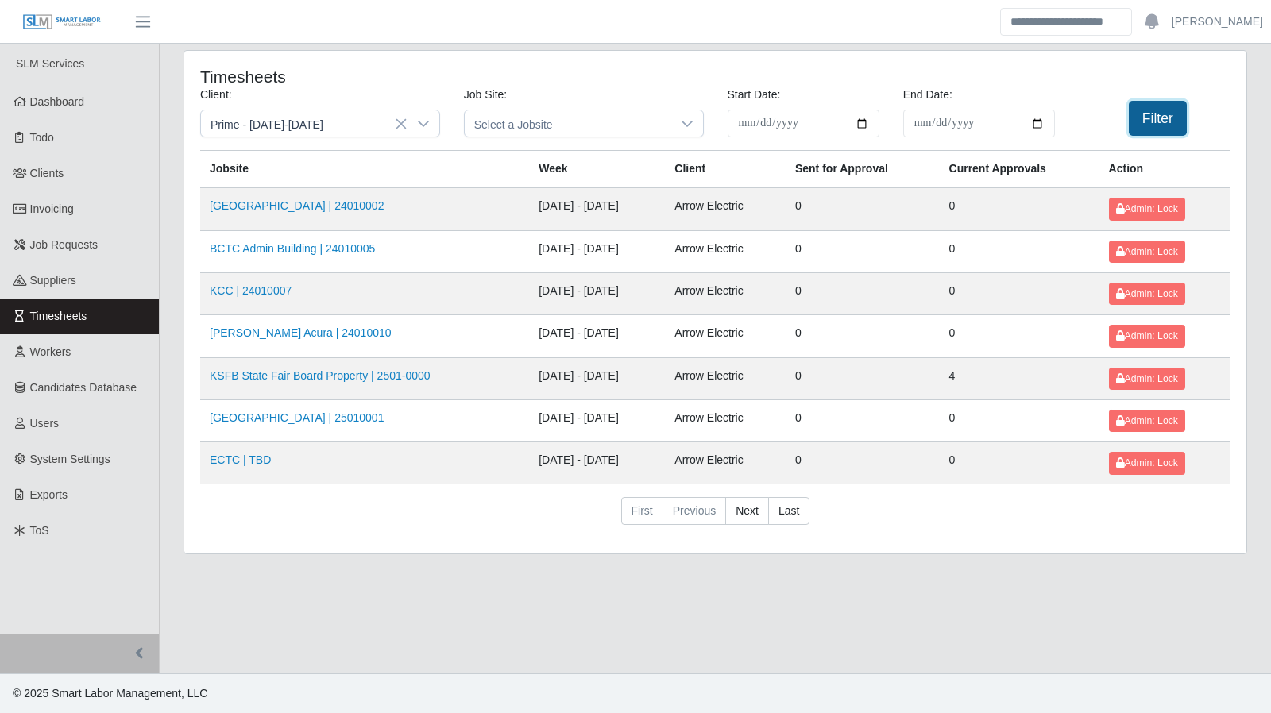
click at [1171, 122] on button "Filter" at bounding box center [1158, 118] width 58 height 35
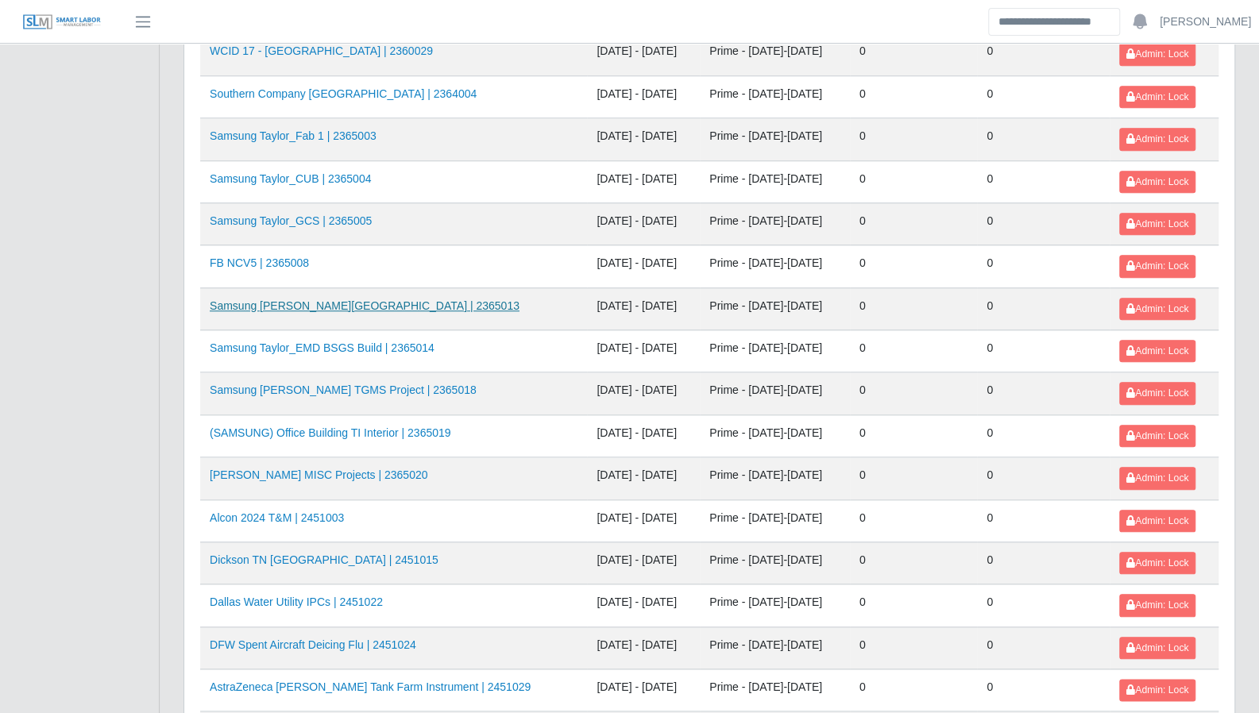
scroll to position [797, 0]
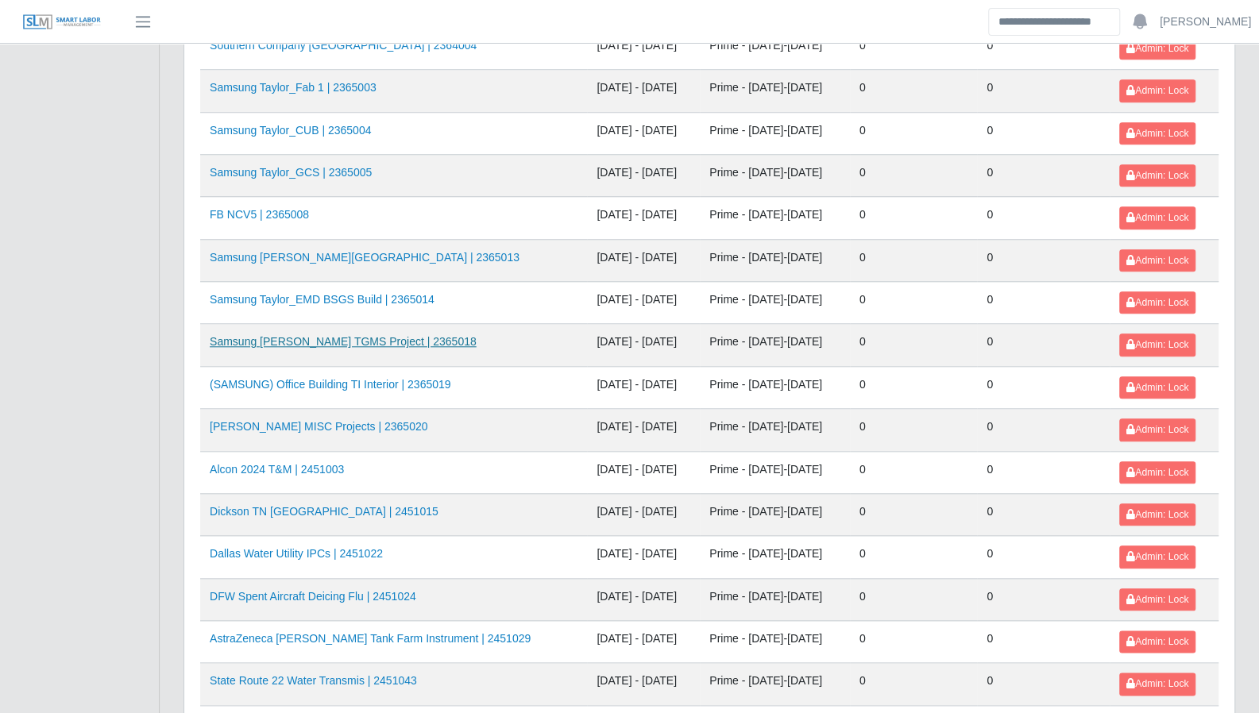
click at [315, 335] on link "Samsung Taylor TGMS Project | 2365018" at bounding box center [343, 341] width 267 height 13
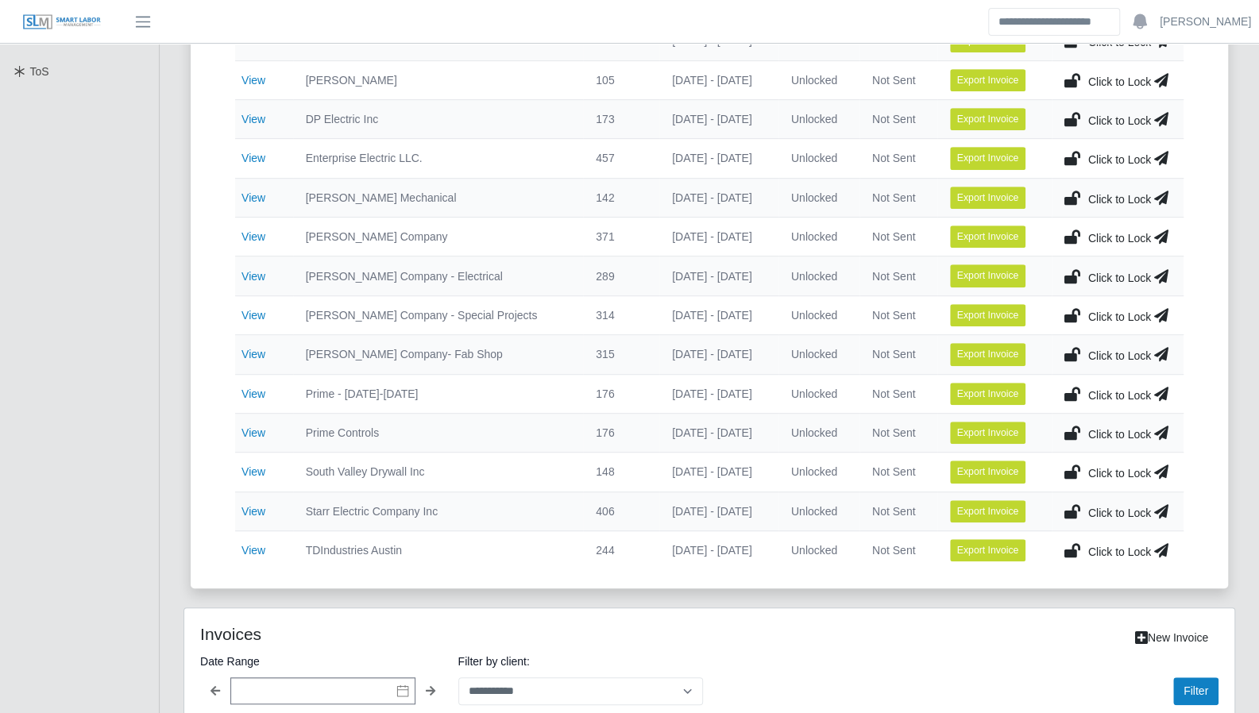
scroll to position [500, 0]
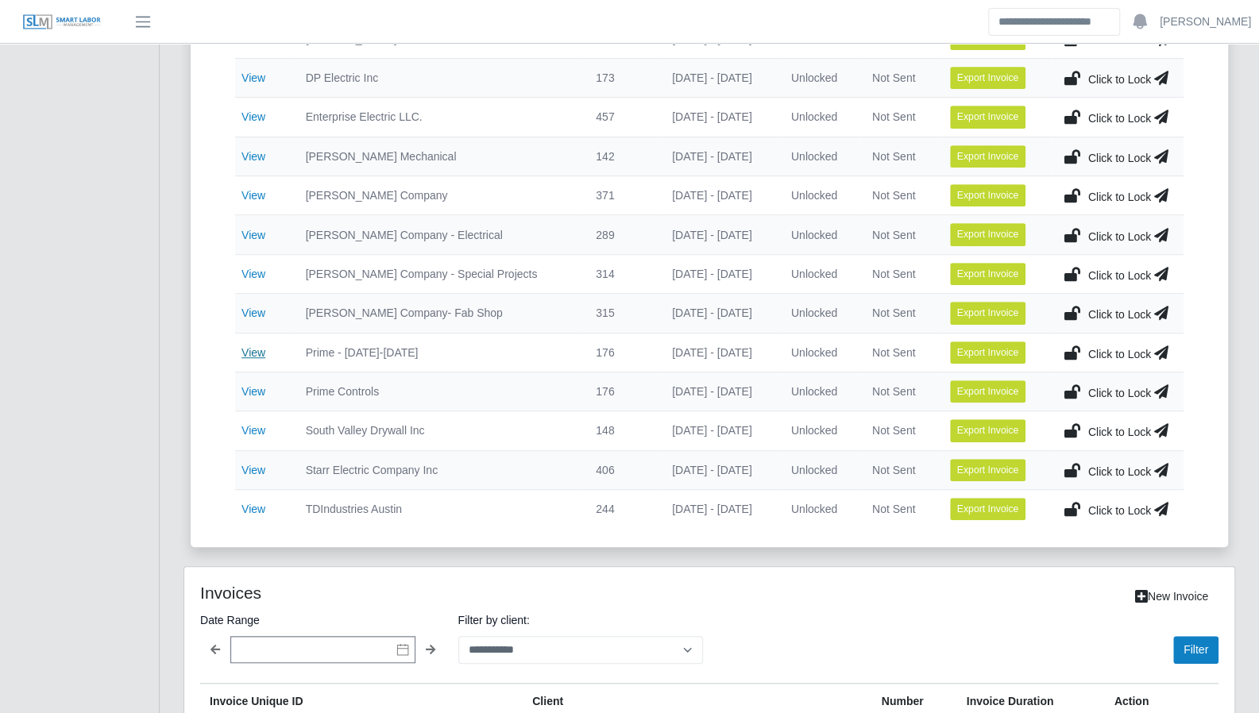
click at [249, 349] on link "View" at bounding box center [253, 352] width 24 height 13
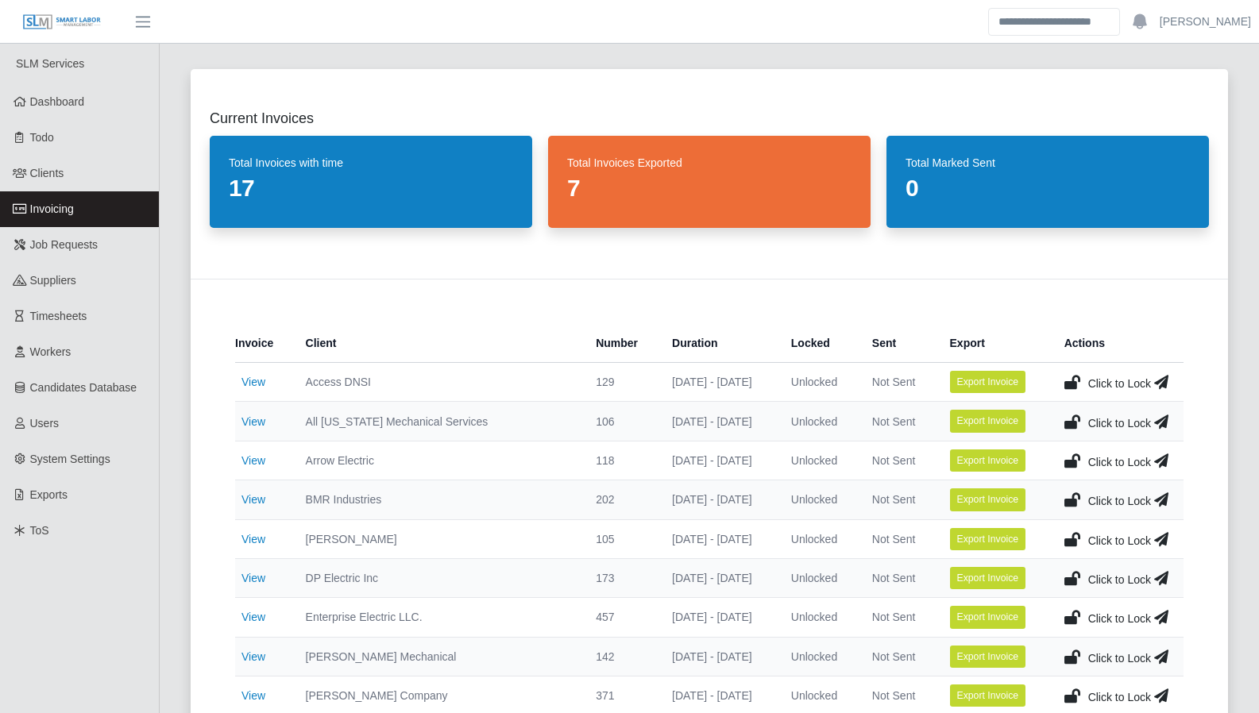
scroll to position [500, 0]
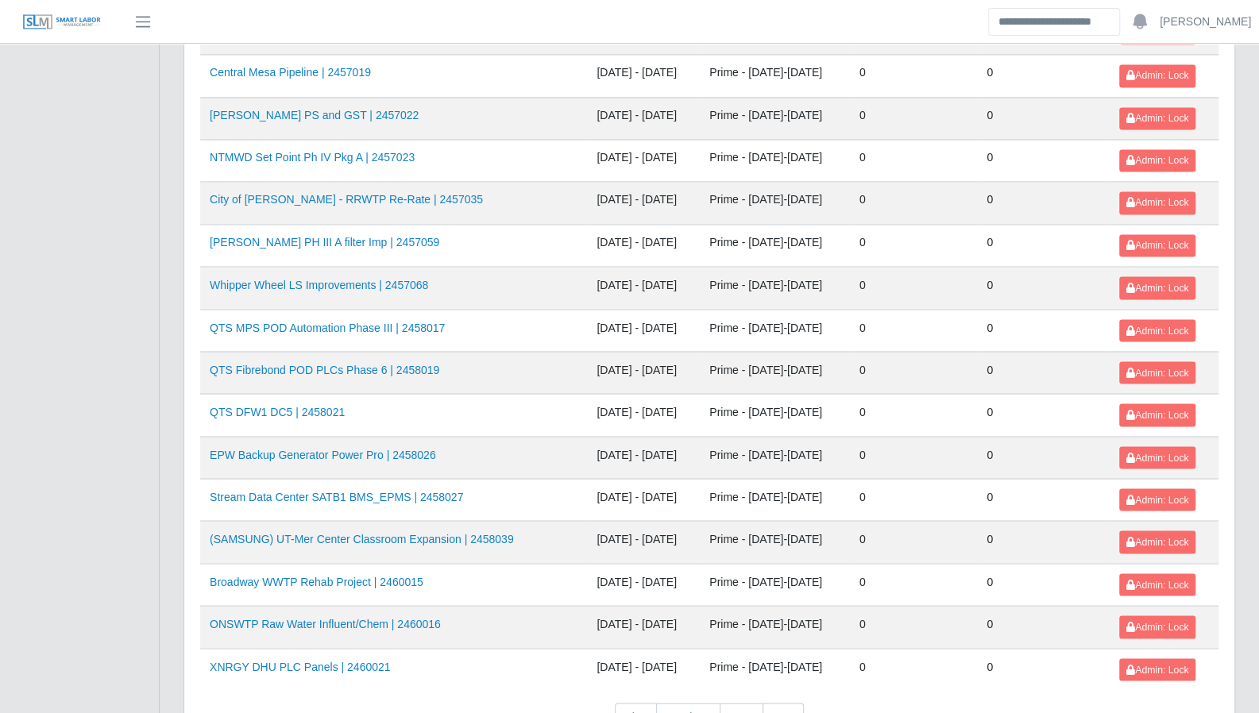
scroll to position [1682, 0]
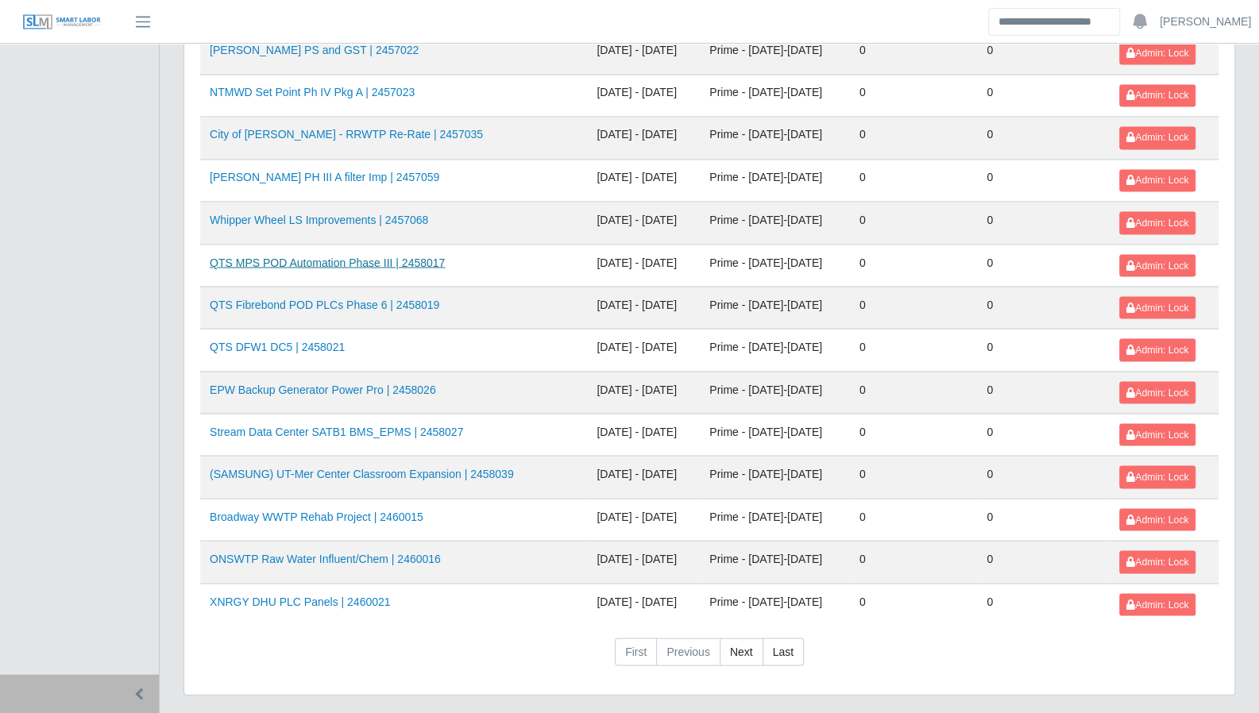
click at [291, 256] on link "QTS MPS POD Automation Phase III | 2458017" at bounding box center [327, 262] width 235 height 13
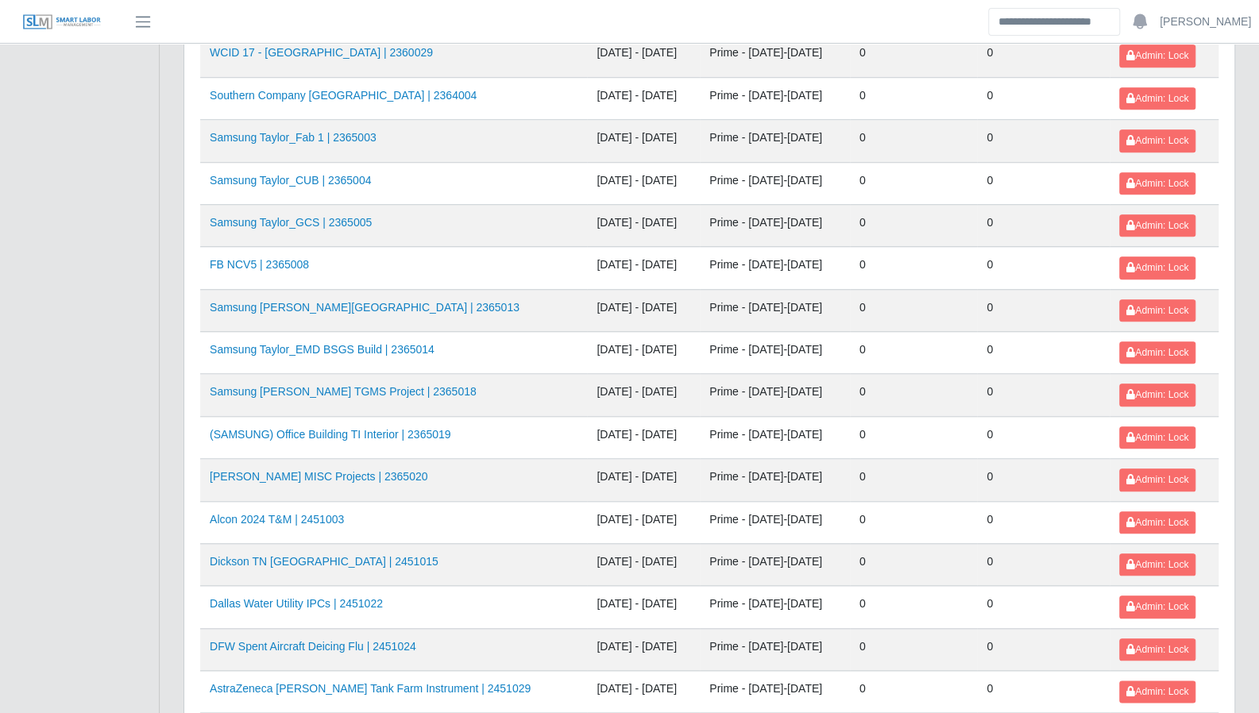
scroll to position [781, 0]
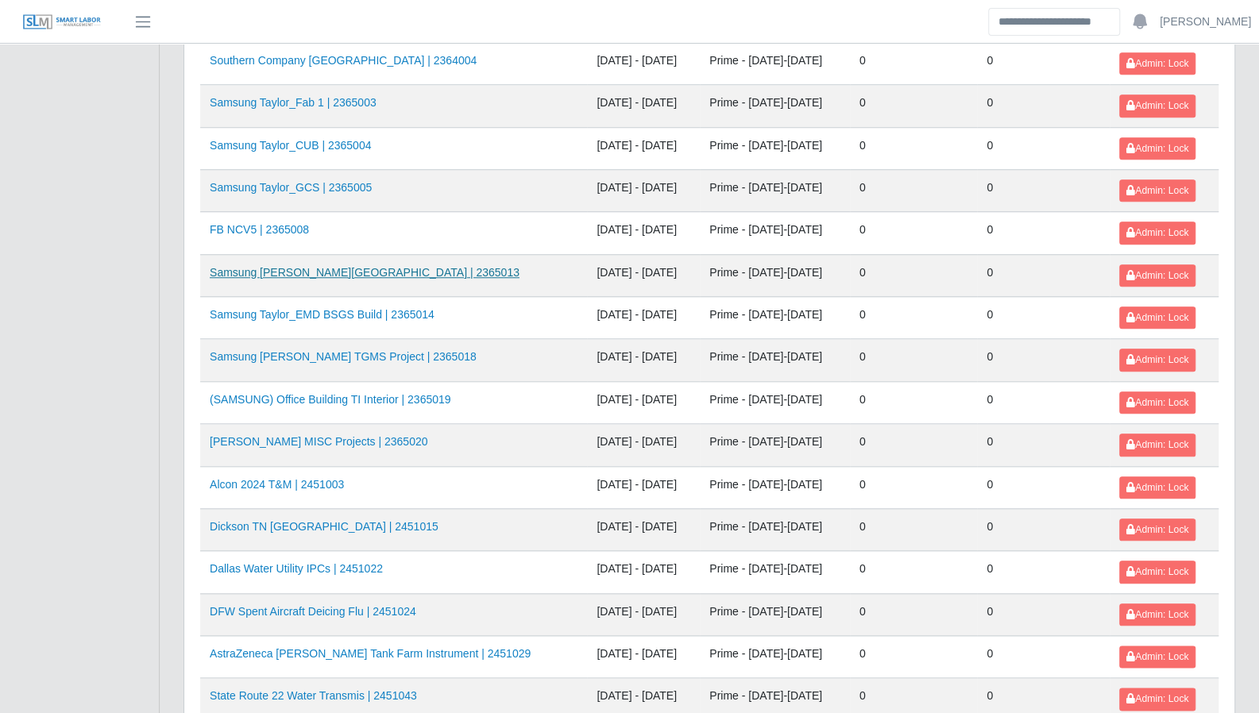
click at [361, 266] on link "Samsung [PERSON_NAME][GEOGRAPHIC_DATA] | 2365013" at bounding box center [365, 272] width 310 height 13
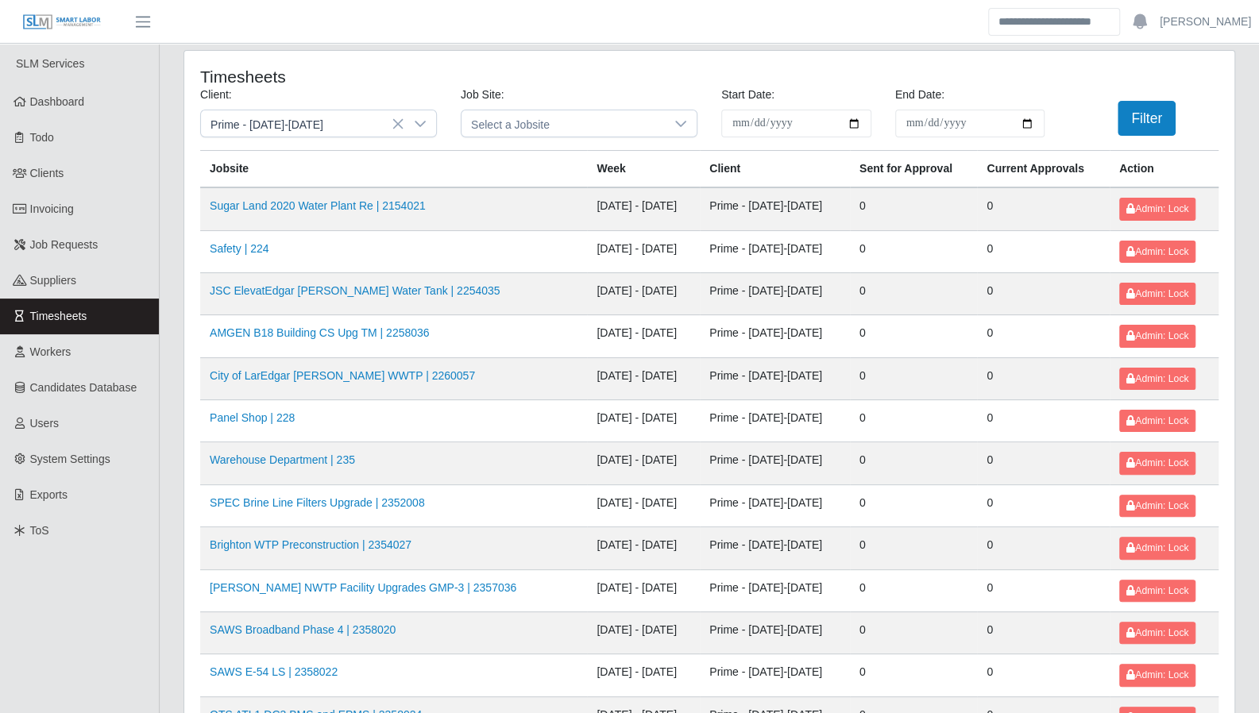
click at [426, 123] on div at bounding box center [420, 123] width 32 height 26
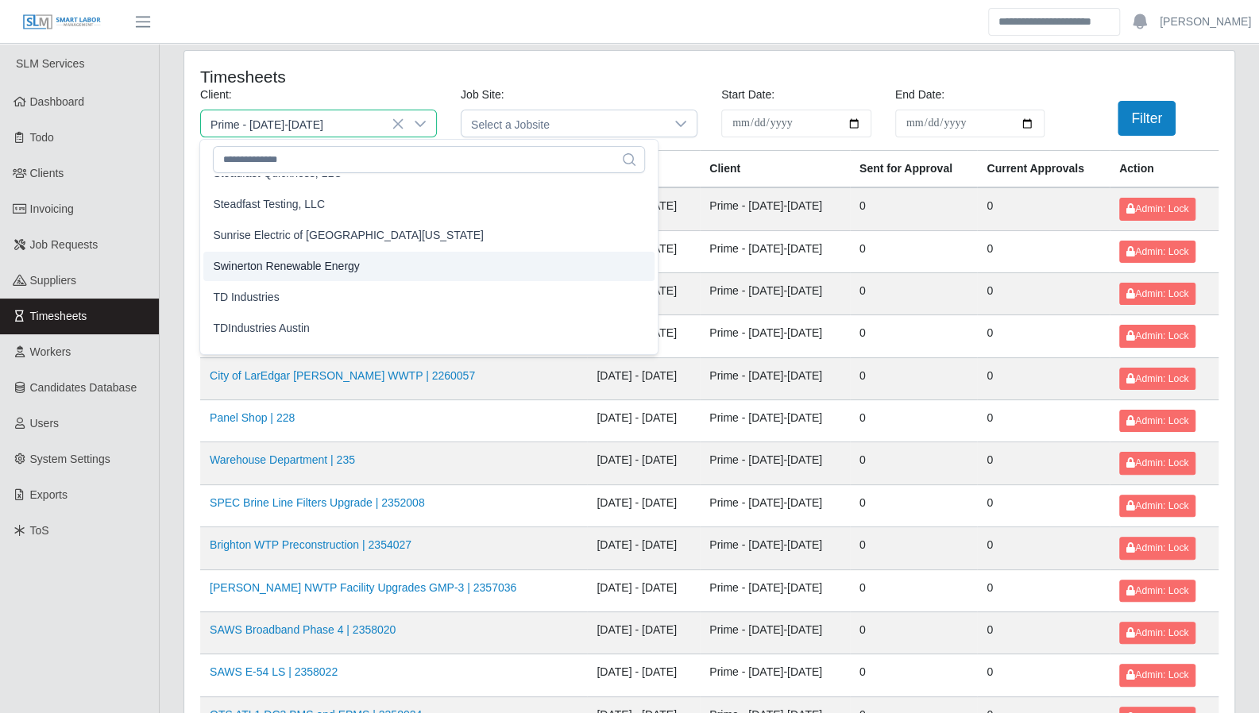
scroll to position [1803, 0]
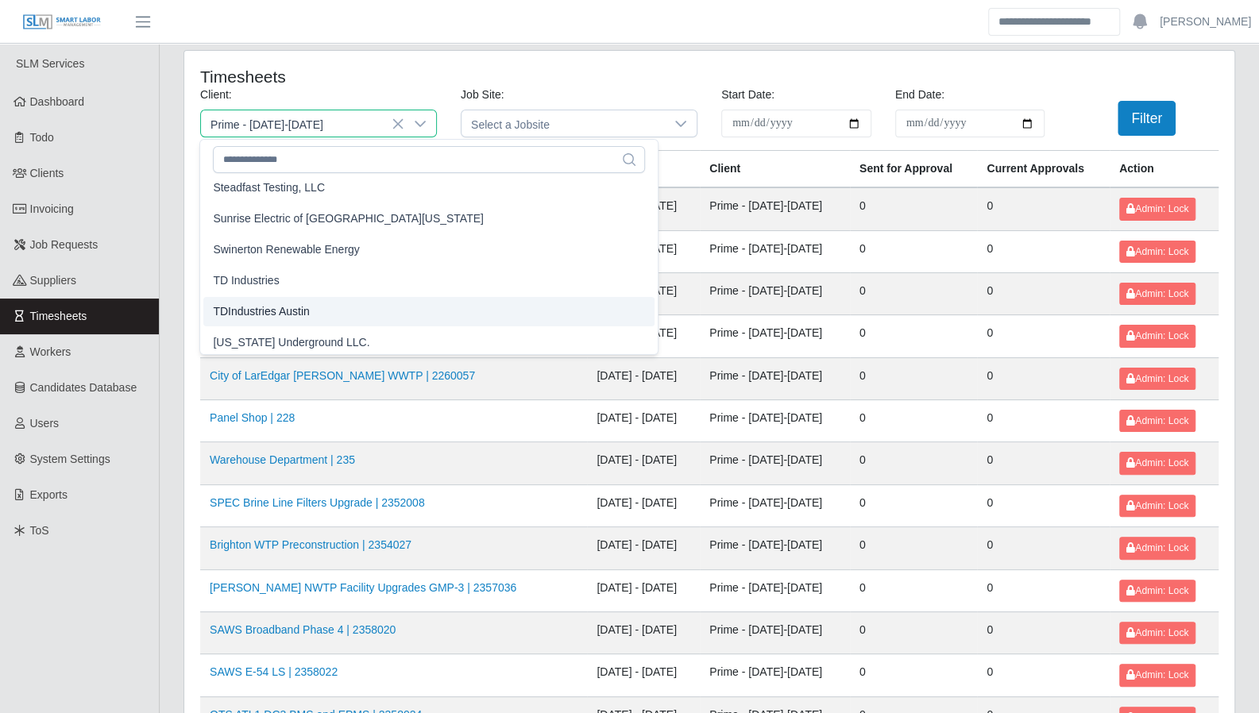
click at [372, 303] on li "TDIndustries Austin" at bounding box center [428, 311] width 451 height 29
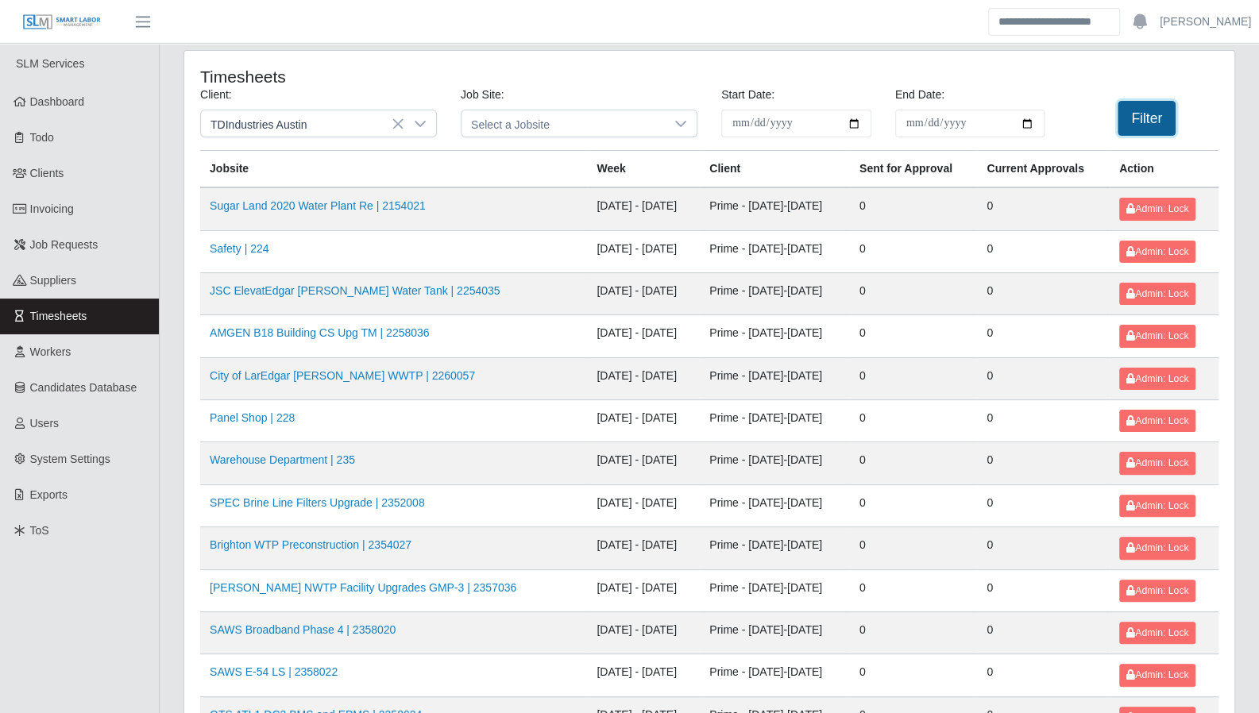
click at [1131, 118] on button "Filter" at bounding box center [1146, 118] width 58 height 35
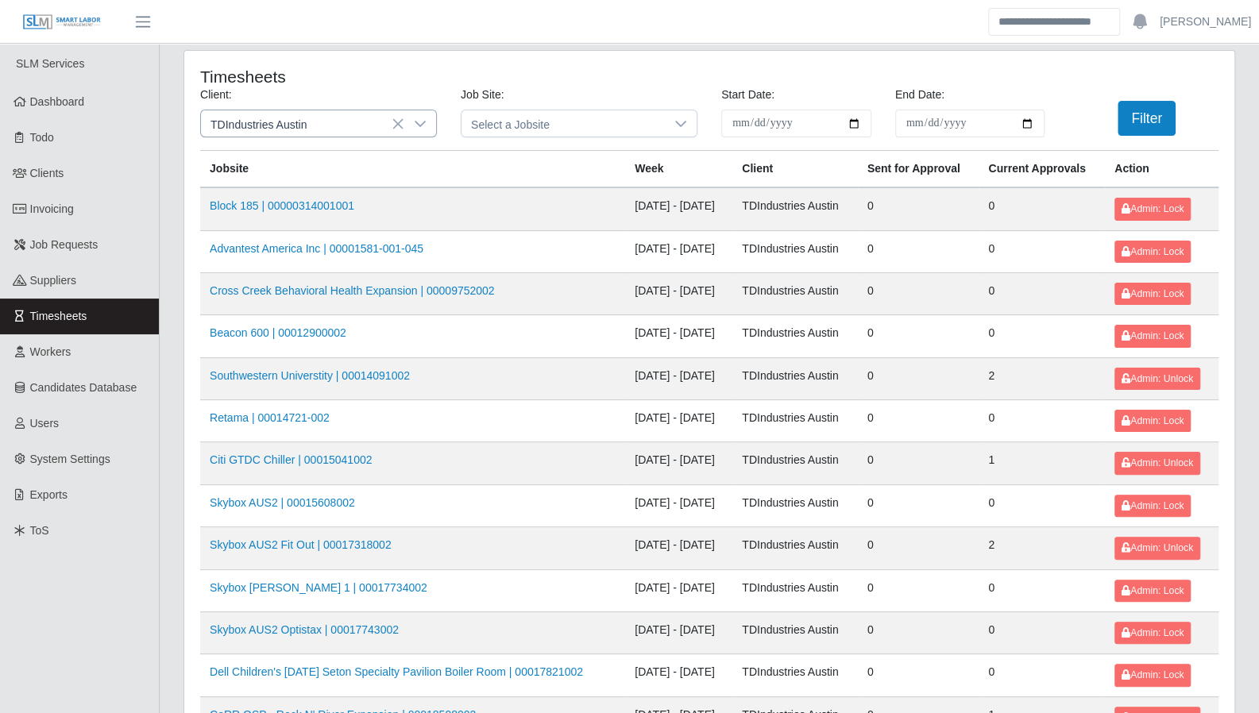
click at [415, 121] on icon at bounding box center [420, 124] width 11 height 6
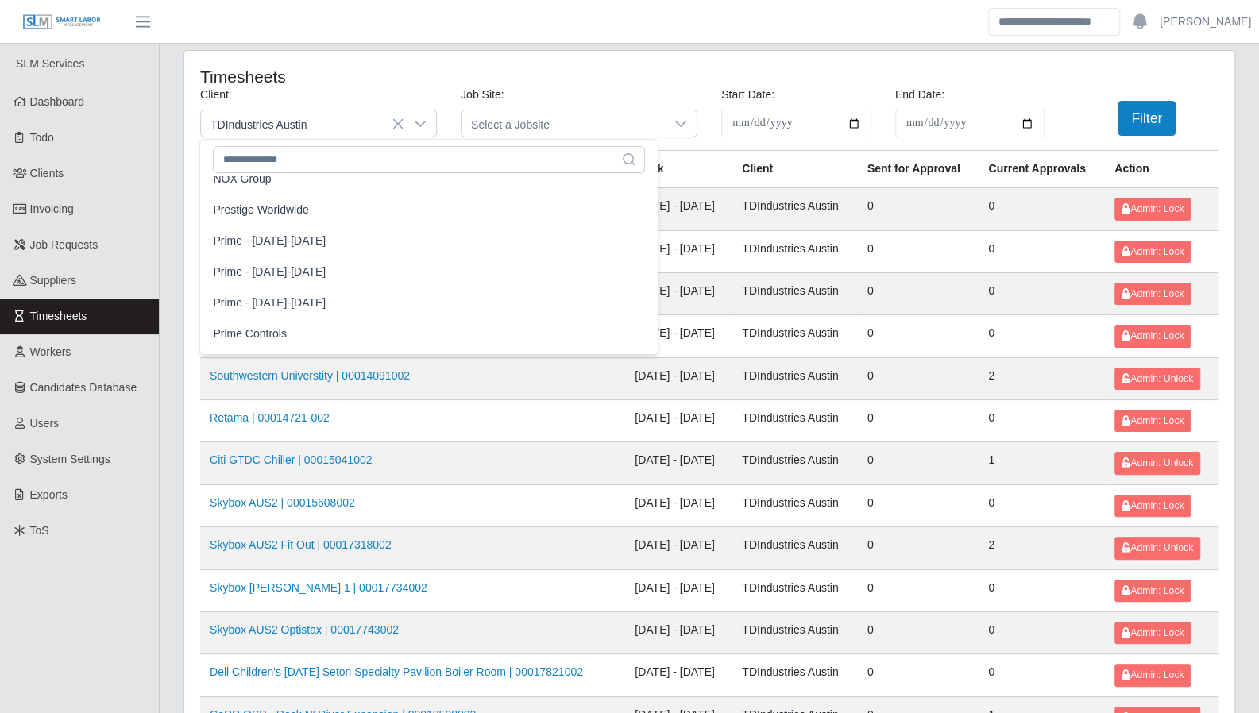
scroll to position [1285, 0]
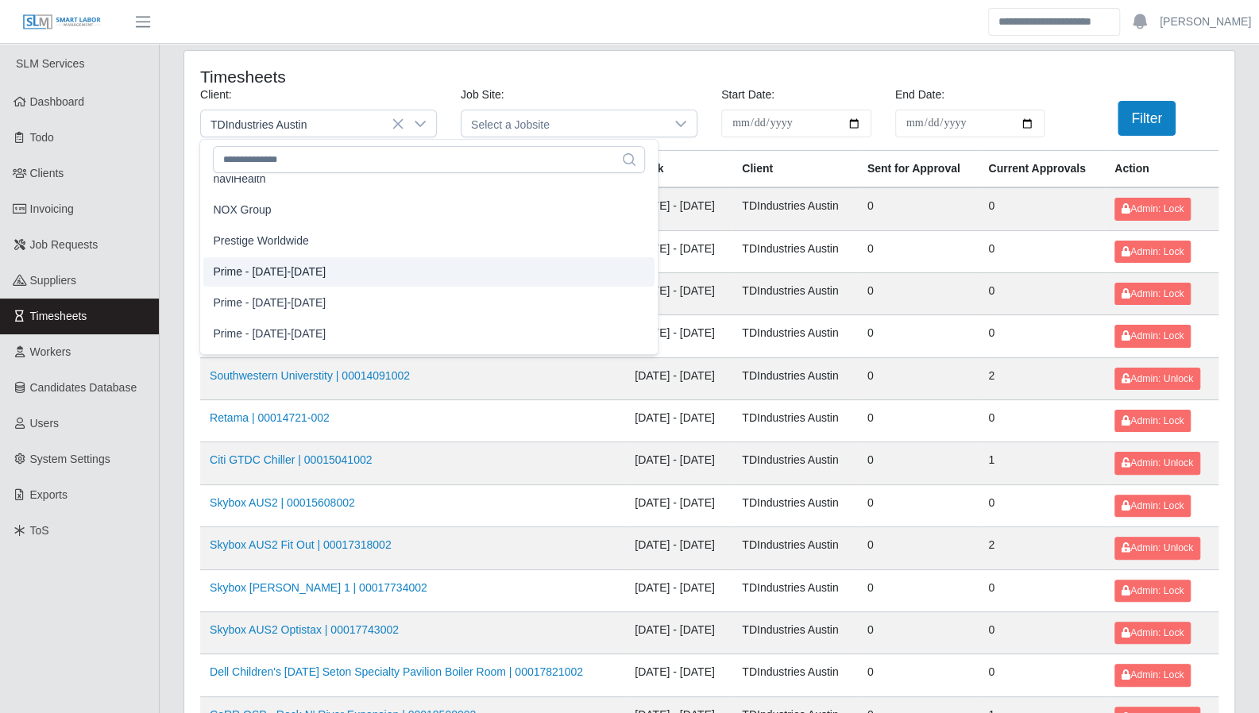
click at [326, 268] on span "Prime - Monday-Sunday" at bounding box center [269, 272] width 113 height 17
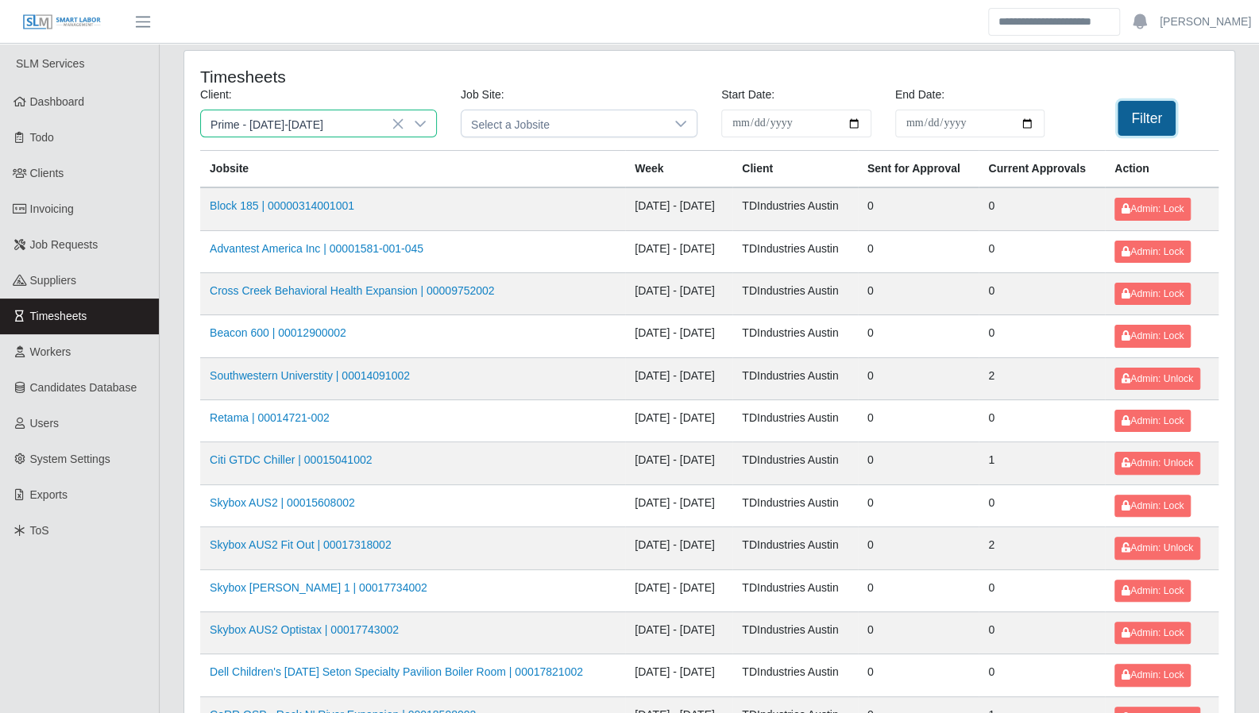
click at [1147, 118] on button "Filter" at bounding box center [1146, 118] width 58 height 35
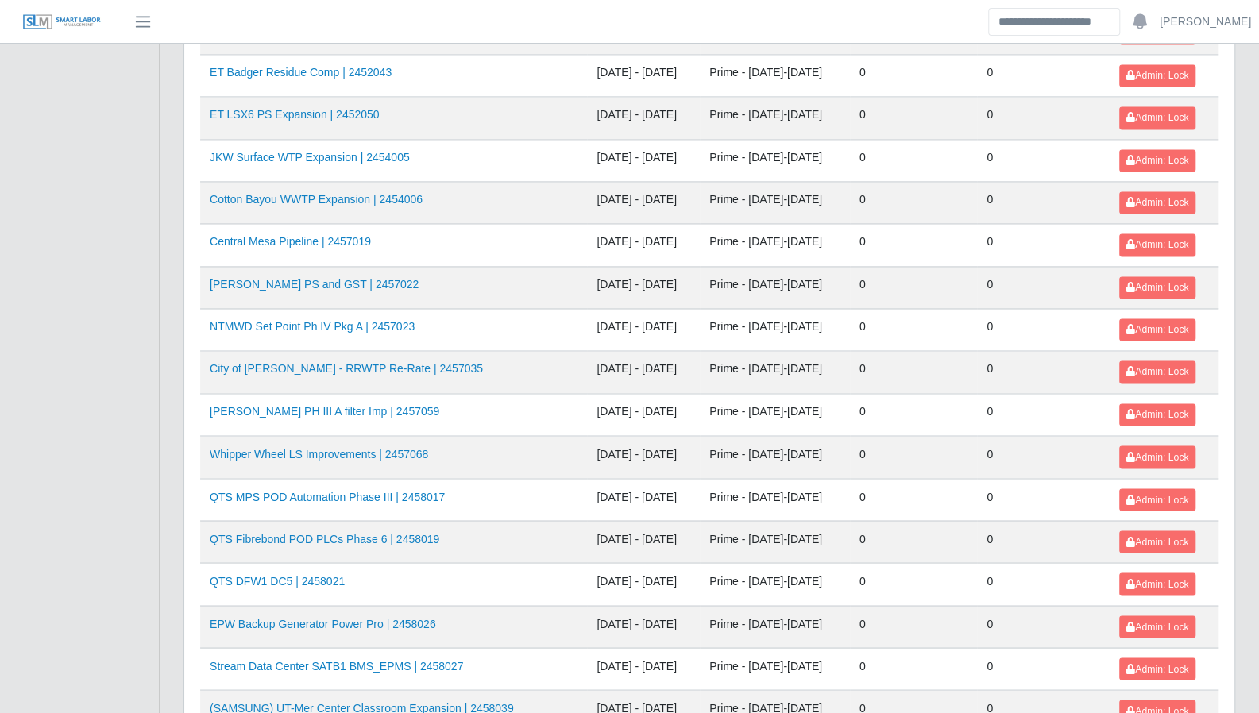
scroll to position [1467, 0]
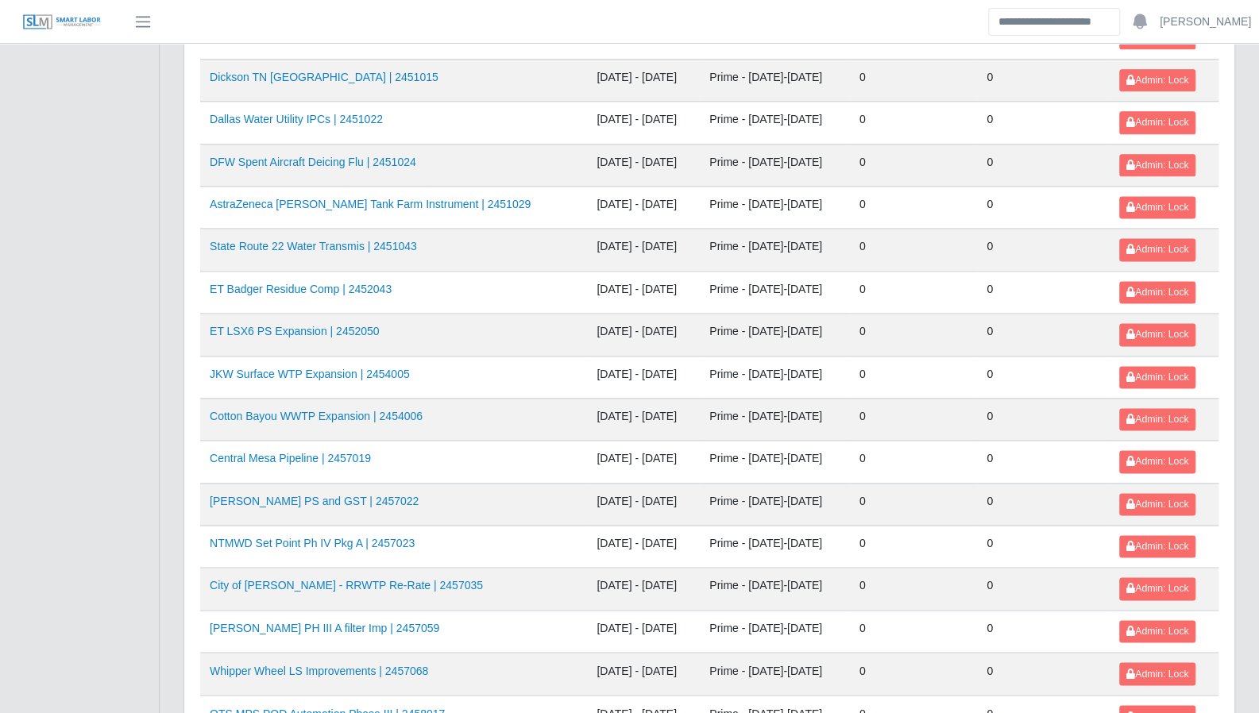
scroll to position [1228, 0]
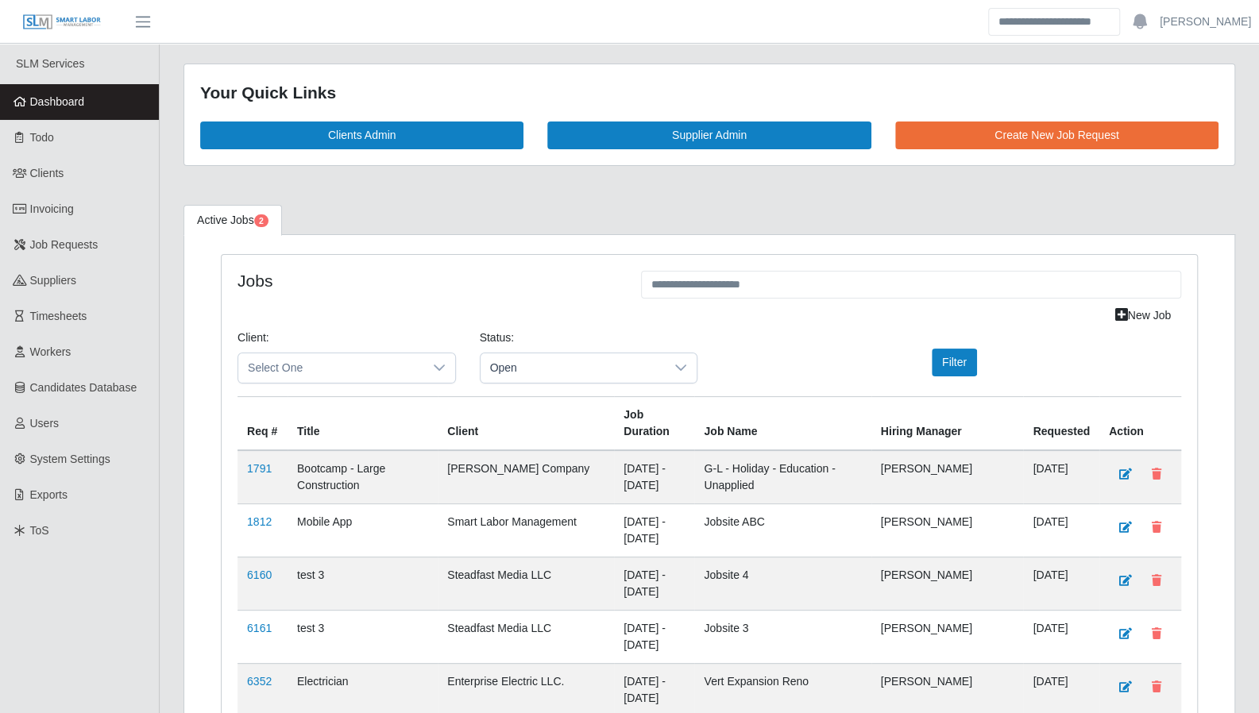
click at [79, 110] on link "Dashboard" at bounding box center [79, 102] width 159 height 36
